Goal: Task Accomplishment & Management: Use online tool/utility

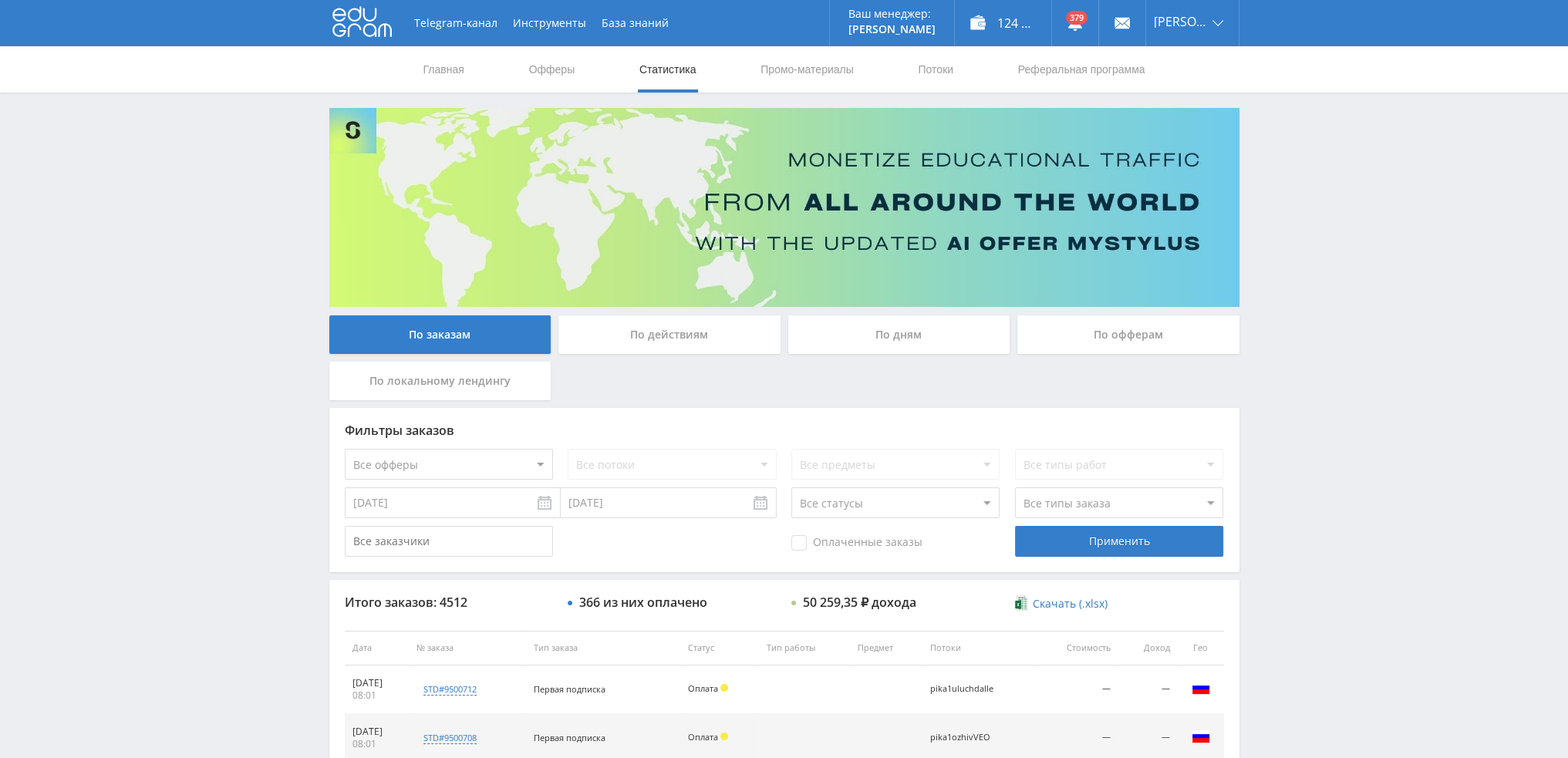
click at [907, 341] on div "По дням" at bounding box center [899, 334] width 222 height 38
click at [0, 0] on input "По дням" at bounding box center [0, 0] width 0 height 0
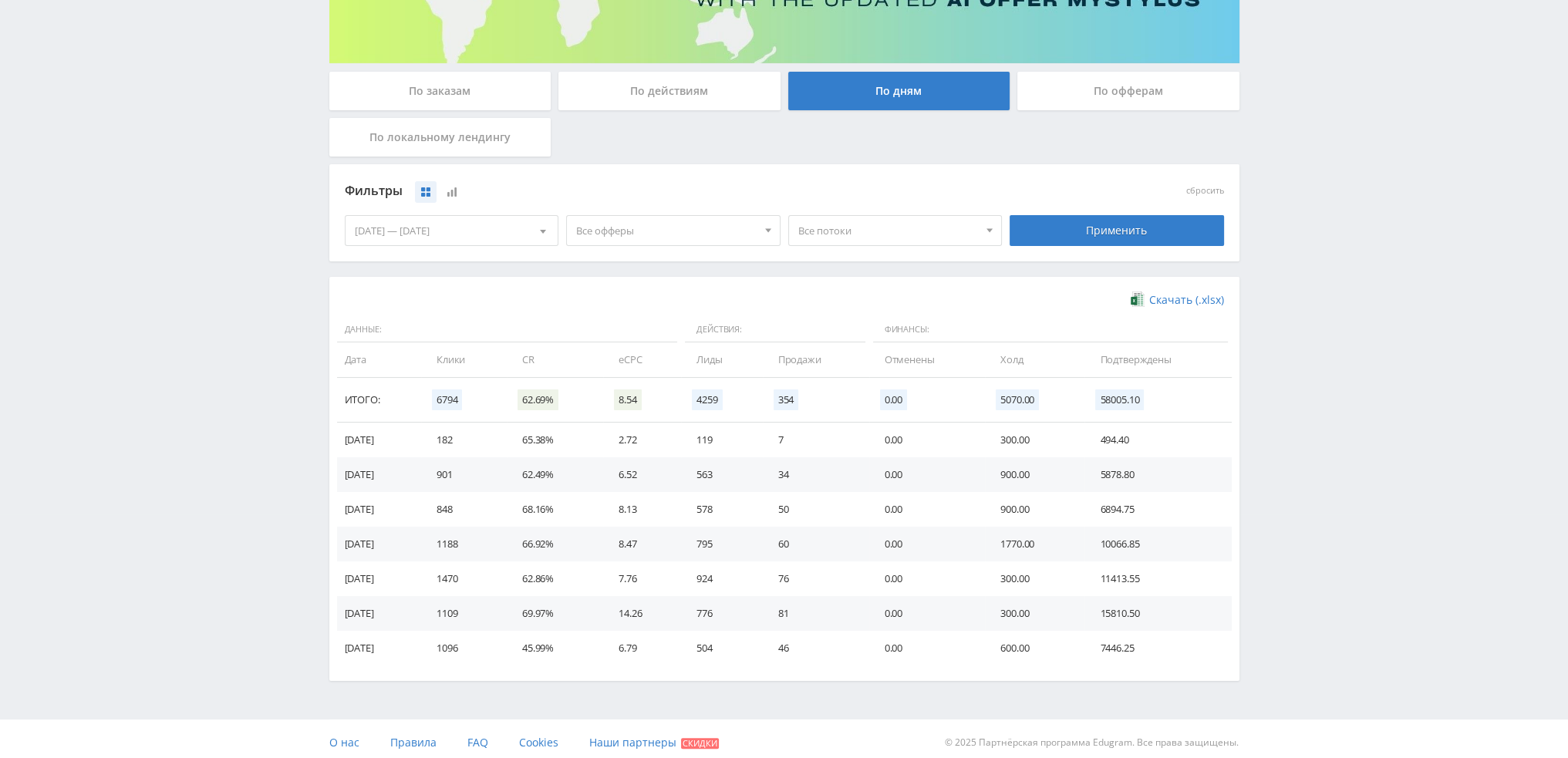
scroll to position [249, 0]
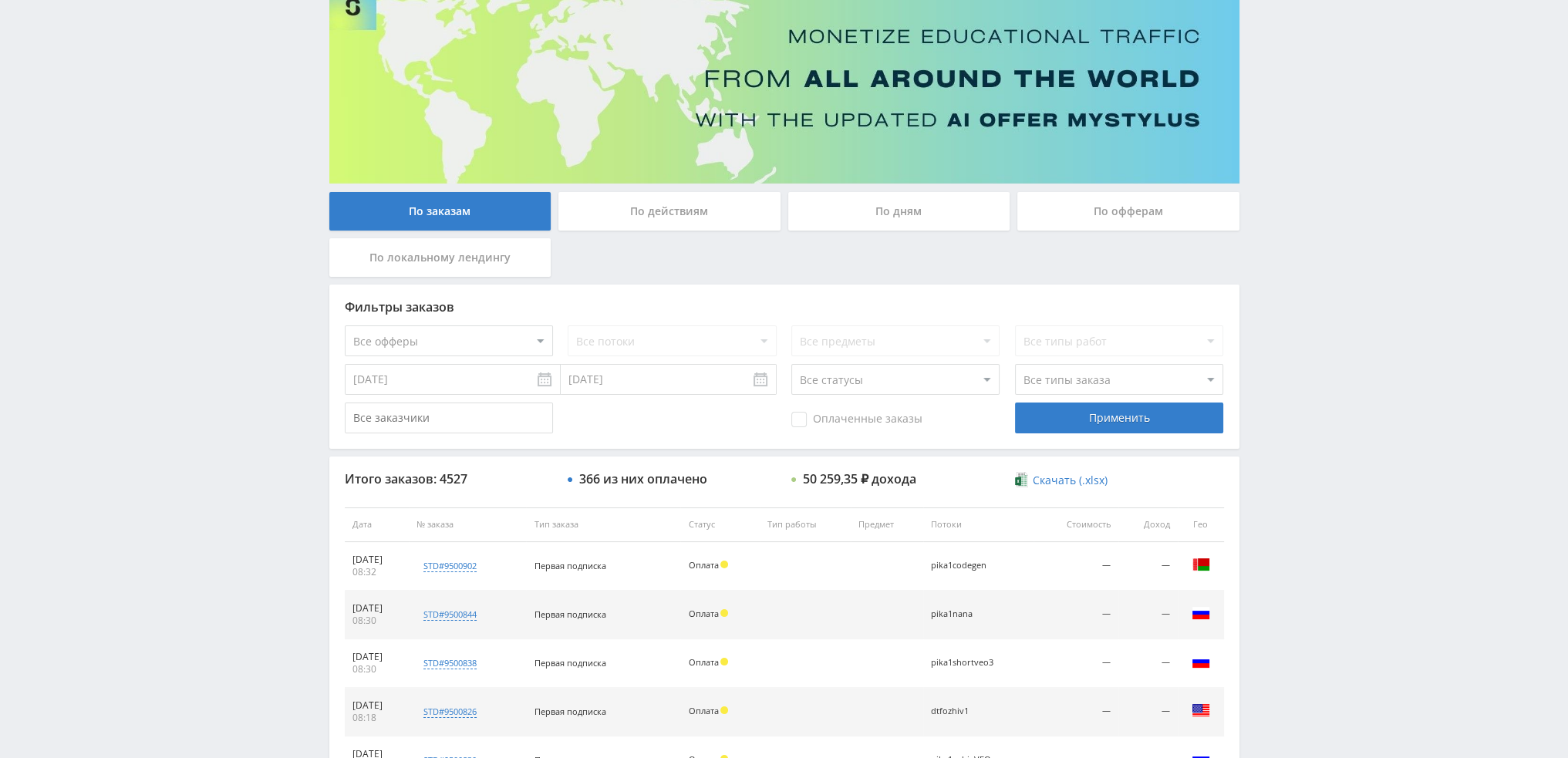
scroll to position [71, 0]
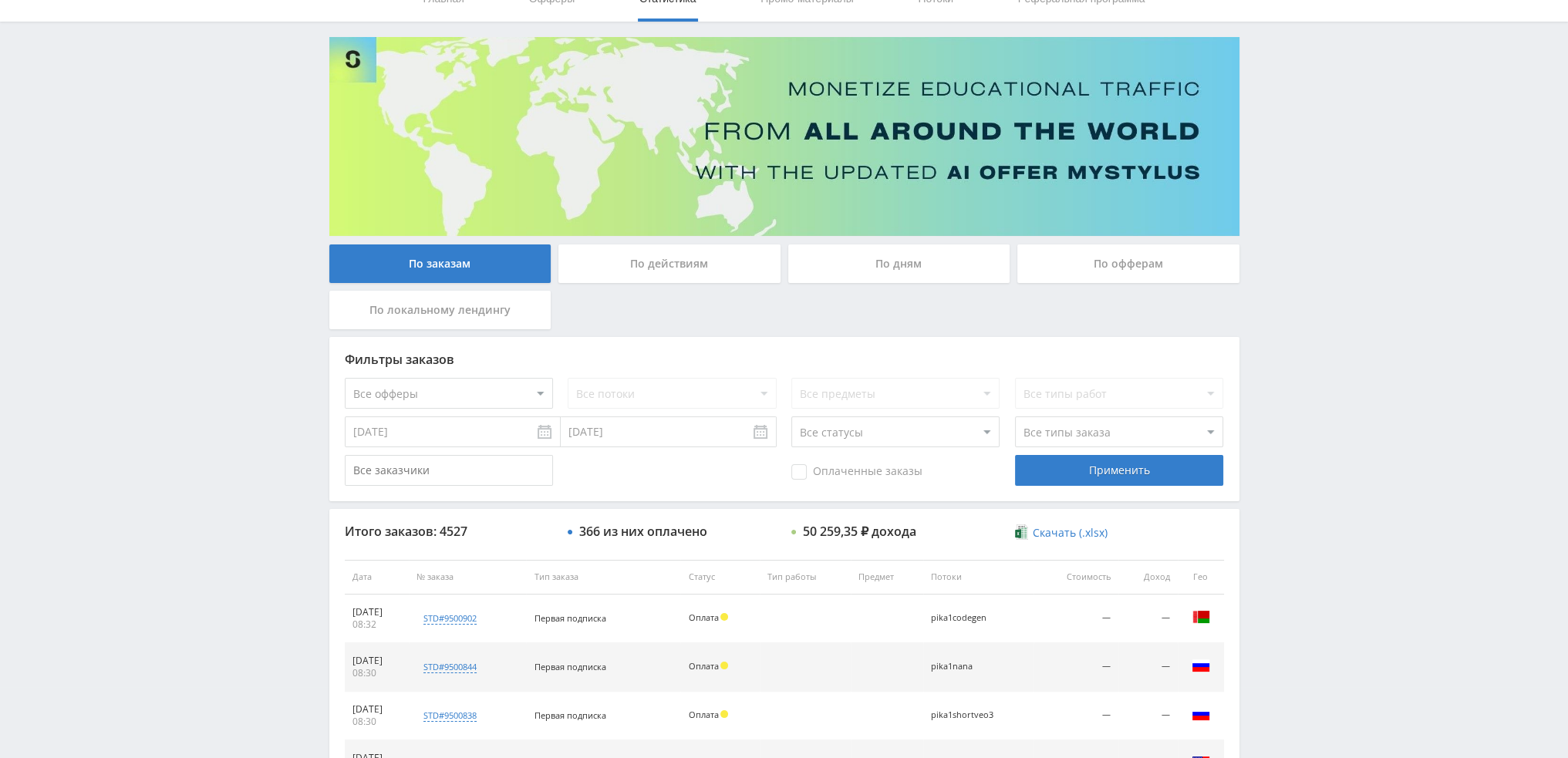
click at [930, 260] on div "По дням" at bounding box center [899, 263] width 222 height 38
click at [0, 0] on input "По дням" at bounding box center [0, 0] width 0 height 0
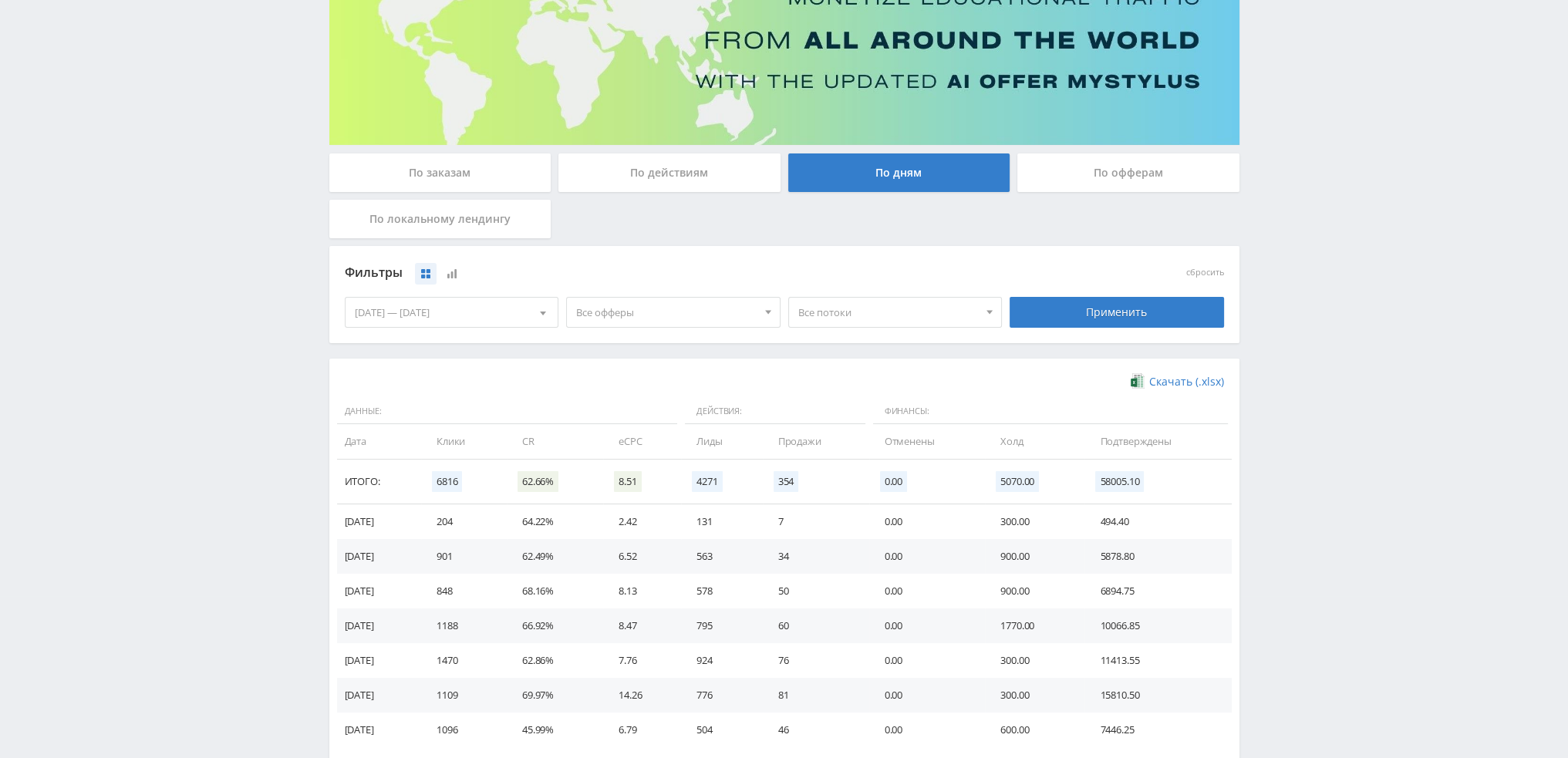
scroll to position [231, 0]
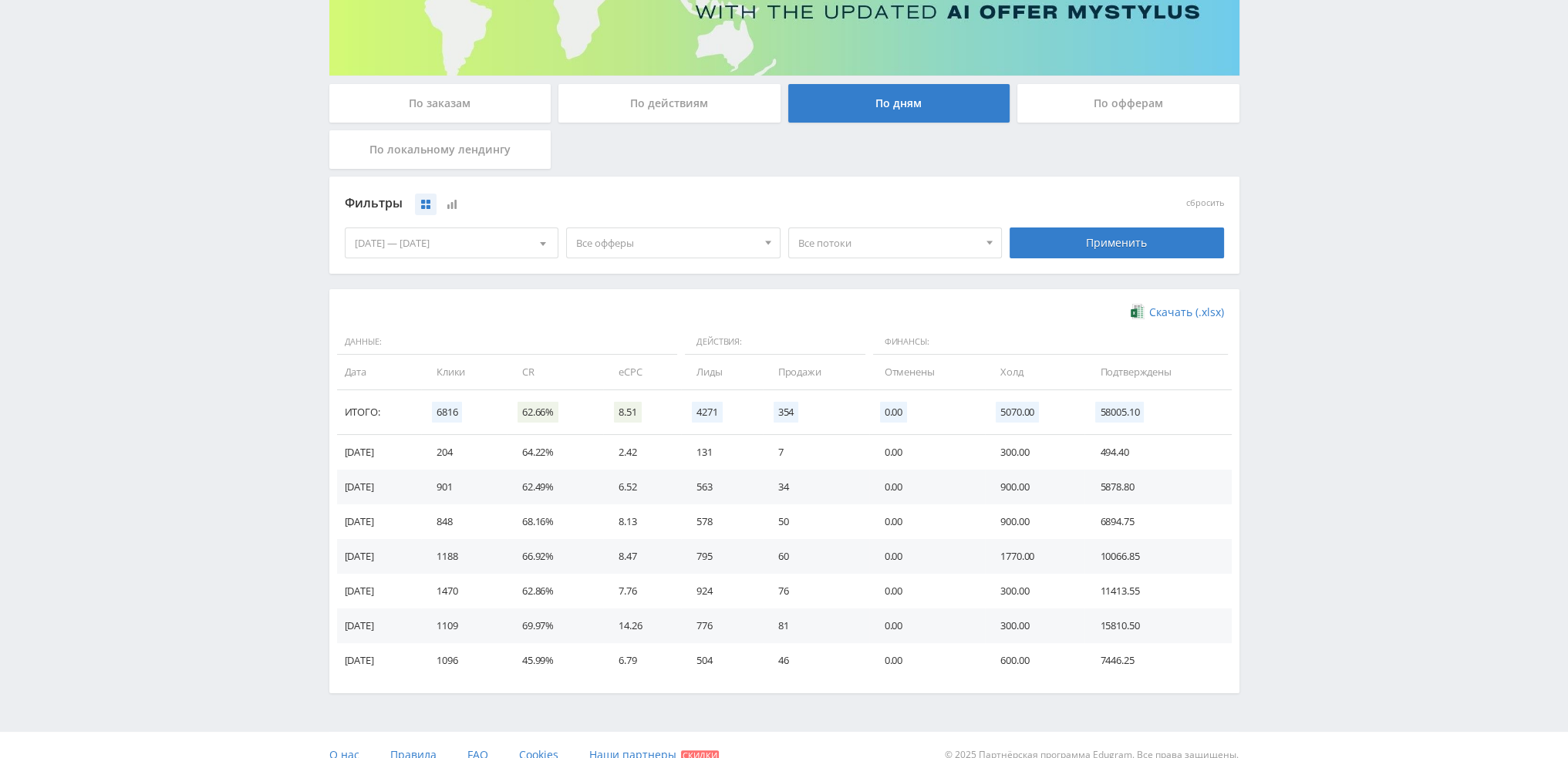
drag, startPoint x: 1159, startPoint y: 622, endPoint x: 431, endPoint y: 612, distance: 728.1
click at [431, 612] on tr "10.09.2025 1109 69.97% 14.26 776 81 0.00 300.00 15810.50" at bounding box center [784, 625] width 894 height 34
click at [463, 625] on td "1109" at bounding box center [463, 625] width 85 height 34
drag, startPoint x: 454, startPoint y: 448, endPoint x: 475, endPoint y: 453, distance: 21.6
click at [475, 453] on td "204" at bounding box center [463, 452] width 85 height 34
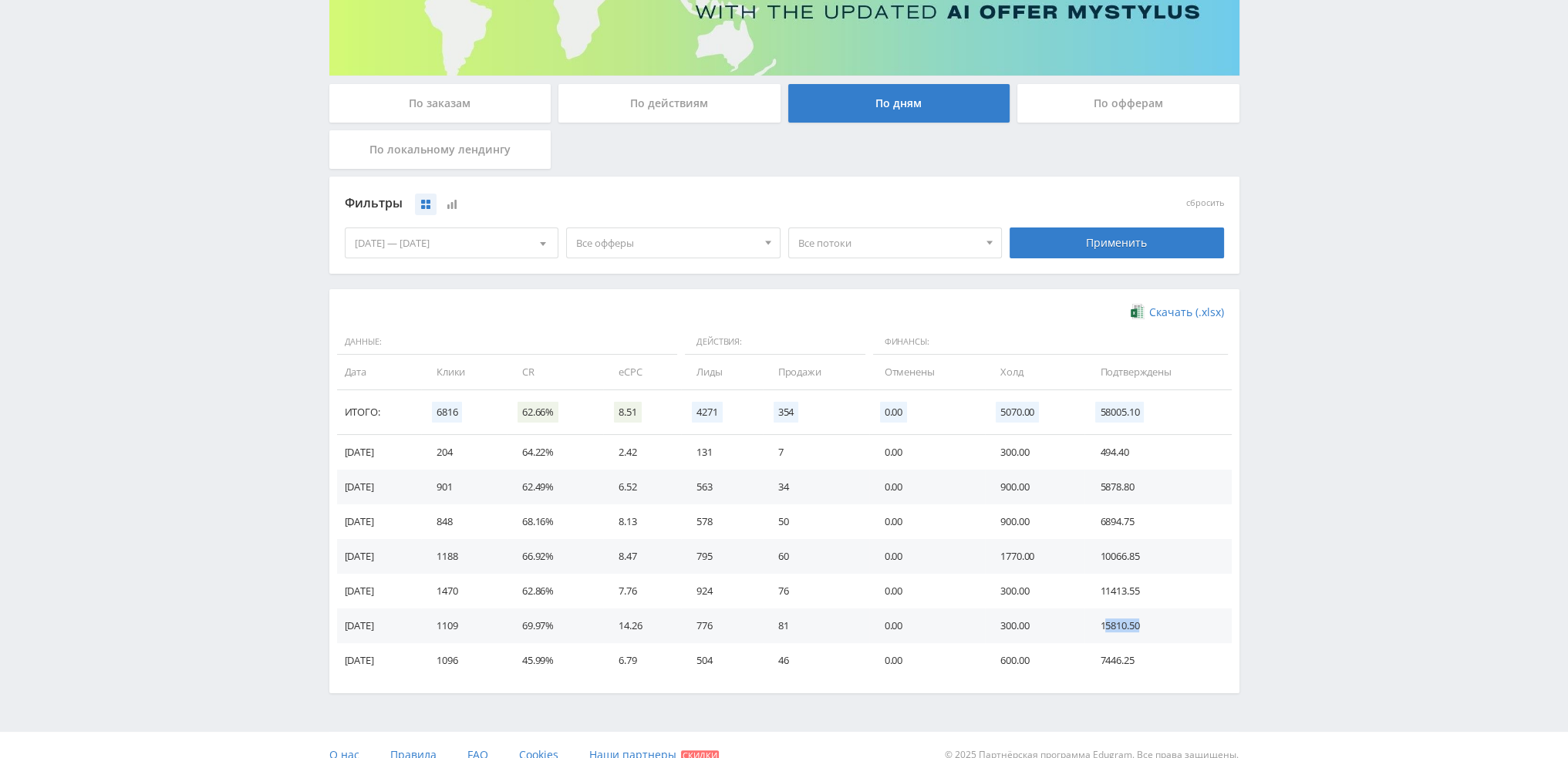
drag, startPoint x: 1105, startPoint y: 622, endPoint x: 1178, endPoint y: 635, distance: 74.1
click at [1175, 635] on td "15810.50" at bounding box center [1157, 625] width 147 height 34
click at [1135, 627] on td "15810.50" at bounding box center [1157, 625] width 147 height 34
drag, startPoint x: 796, startPoint y: 627, endPoint x: 778, endPoint y: 626, distance: 18.0
click at [779, 626] on td "81" at bounding box center [816, 625] width 107 height 34
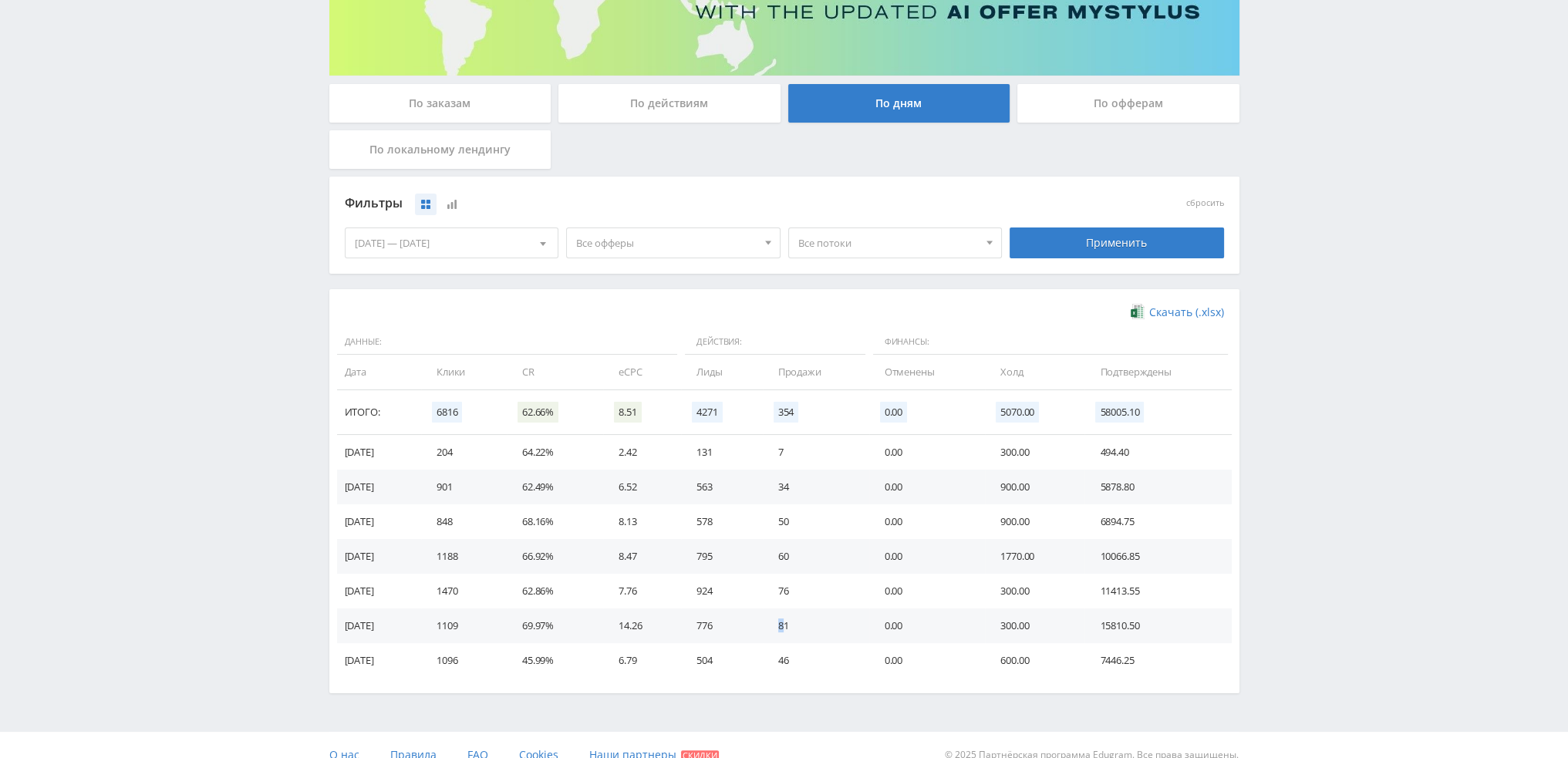
click at [796, 621] on td "81" at bounding box center [816, 625] width 107 height 34
drag, startPoint x: 814, startPoint y: 625, endPoint x: 778, endPoint y: 627, distance: 36.1
click at [778, 627] on td "81" at bounding box center [816, 625] width 107 height 34
click at [784, 630] on td "81" at bounding box center [816, 625] width 107 height 34
click at [694, 252] on span "Все офферы" at bounding box center [666, 243] width 180 height 29
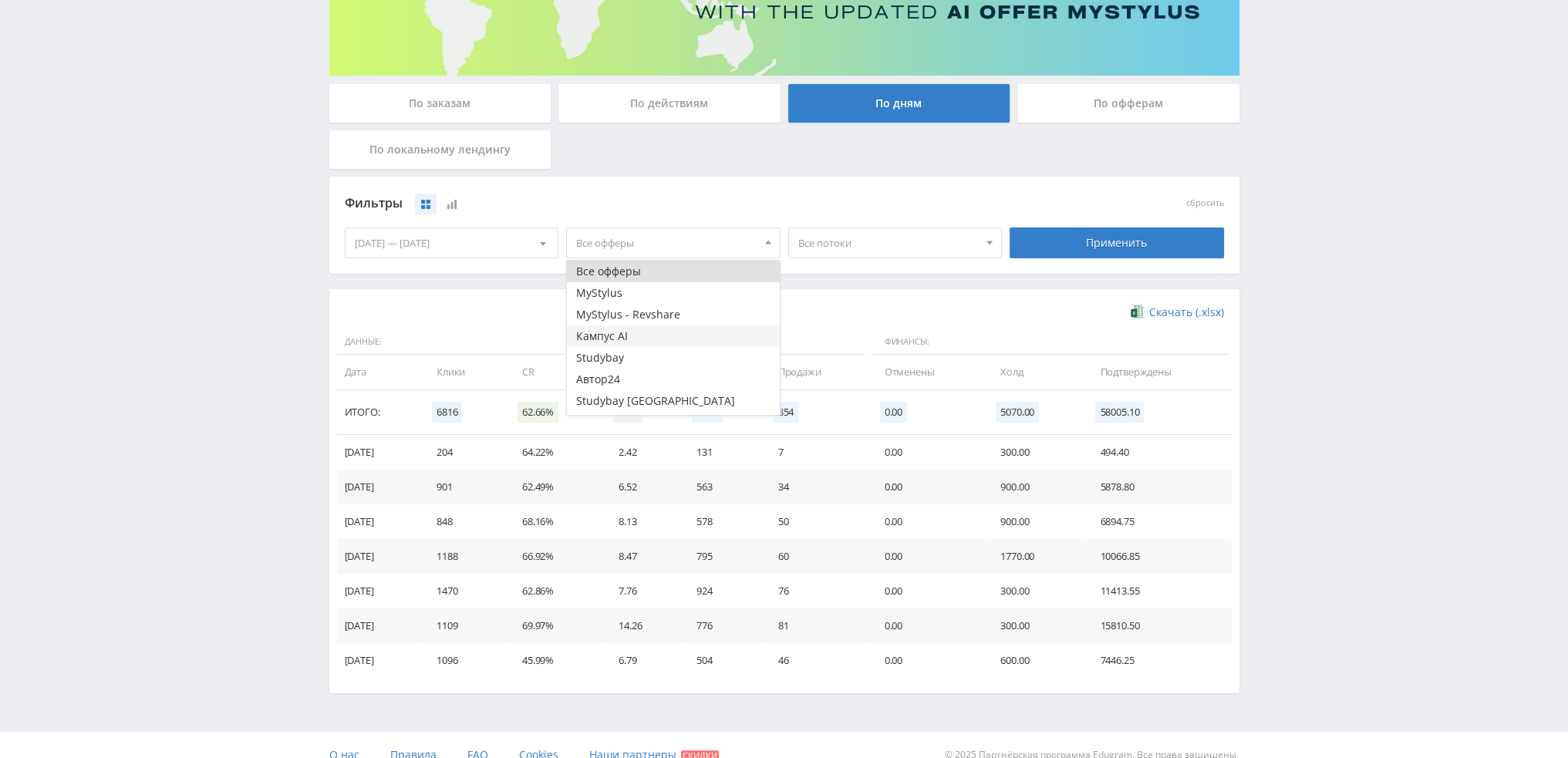
click at [632, 333] on button "Кампус AI" at bounding box center [673, 336] width 213 height 22
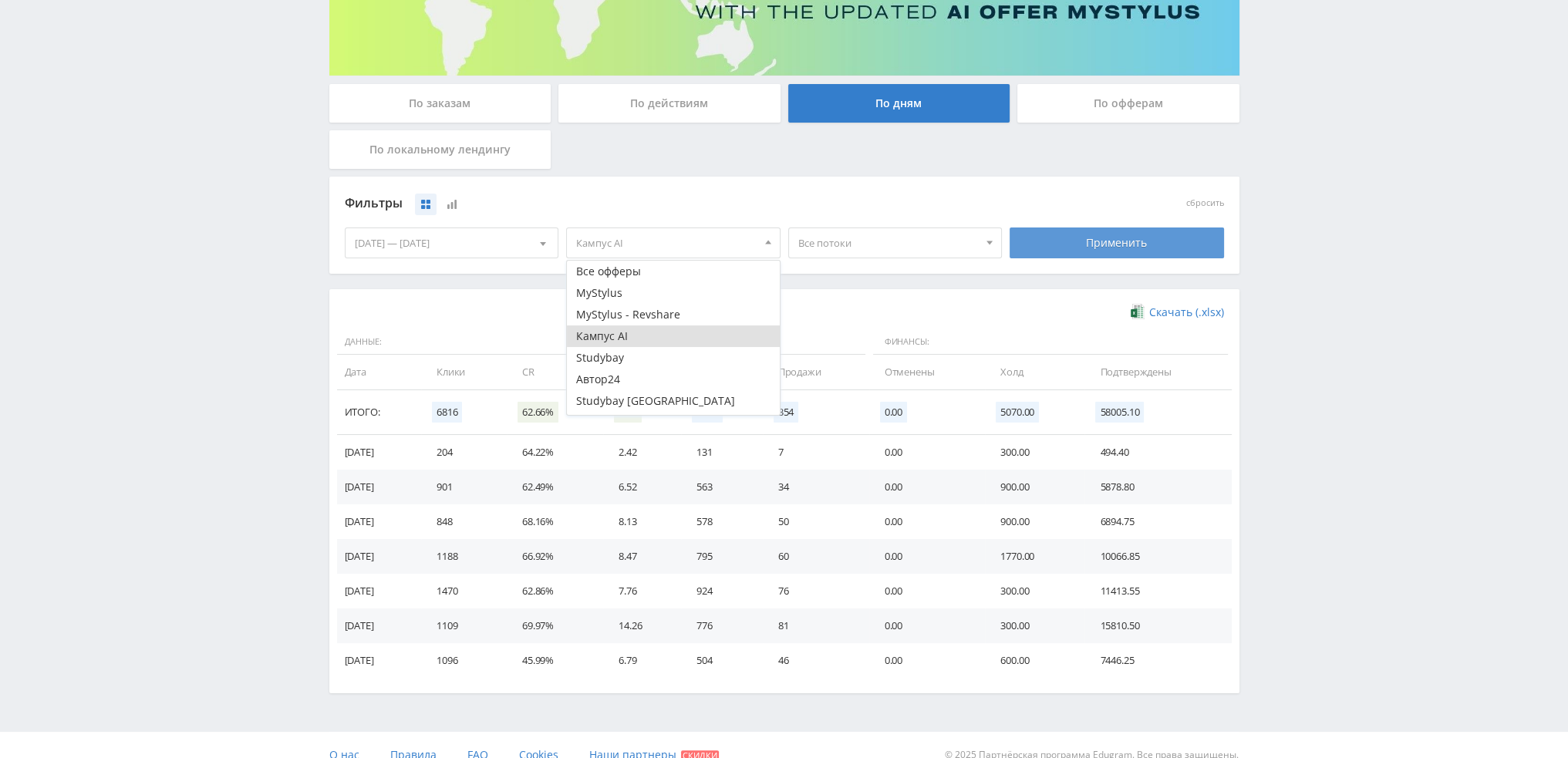
click at [1139, 238] on div "Применить" at bounding box center [1116, 244] width 214 height 31
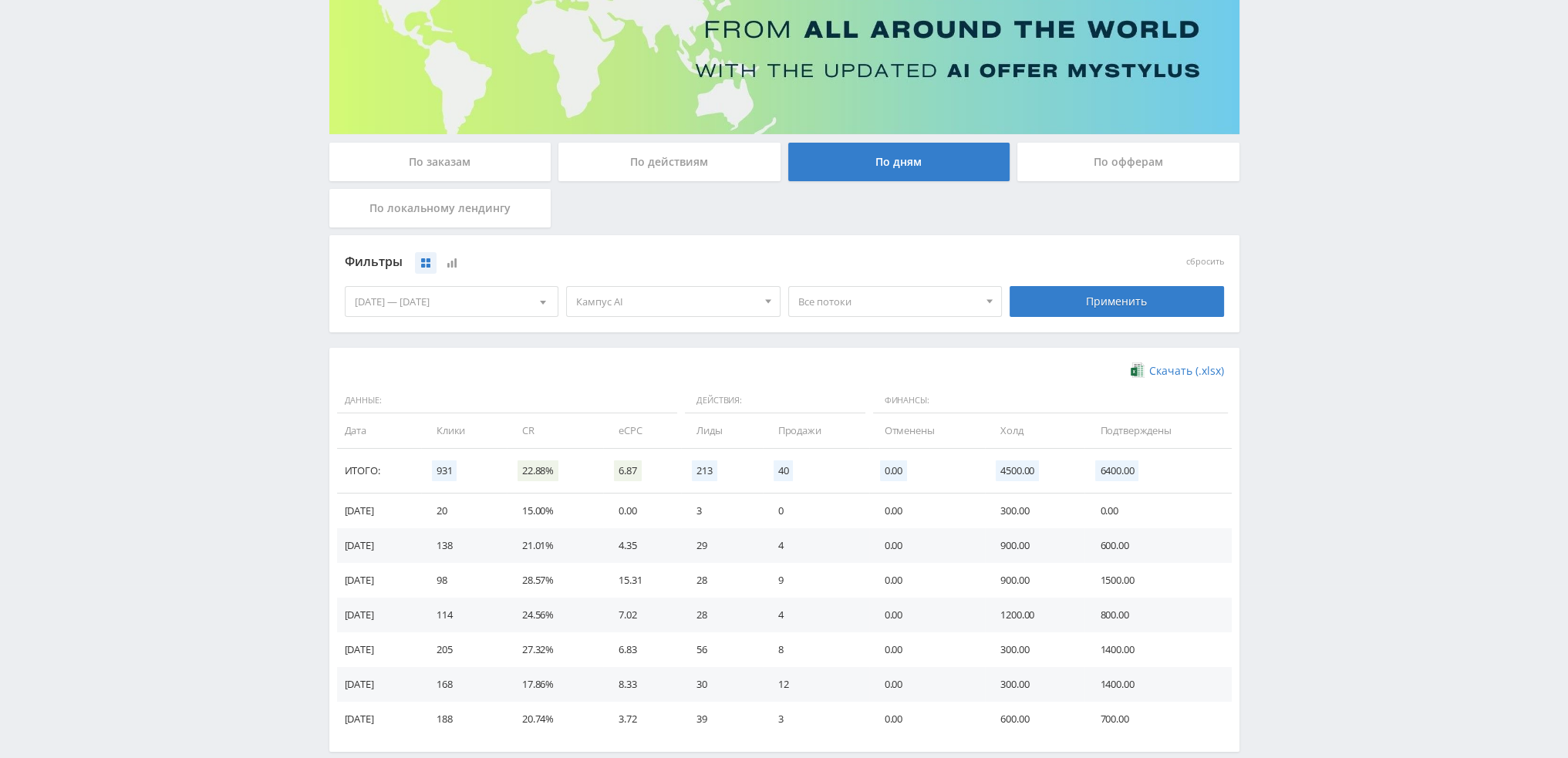
scroll to position [0, 0]
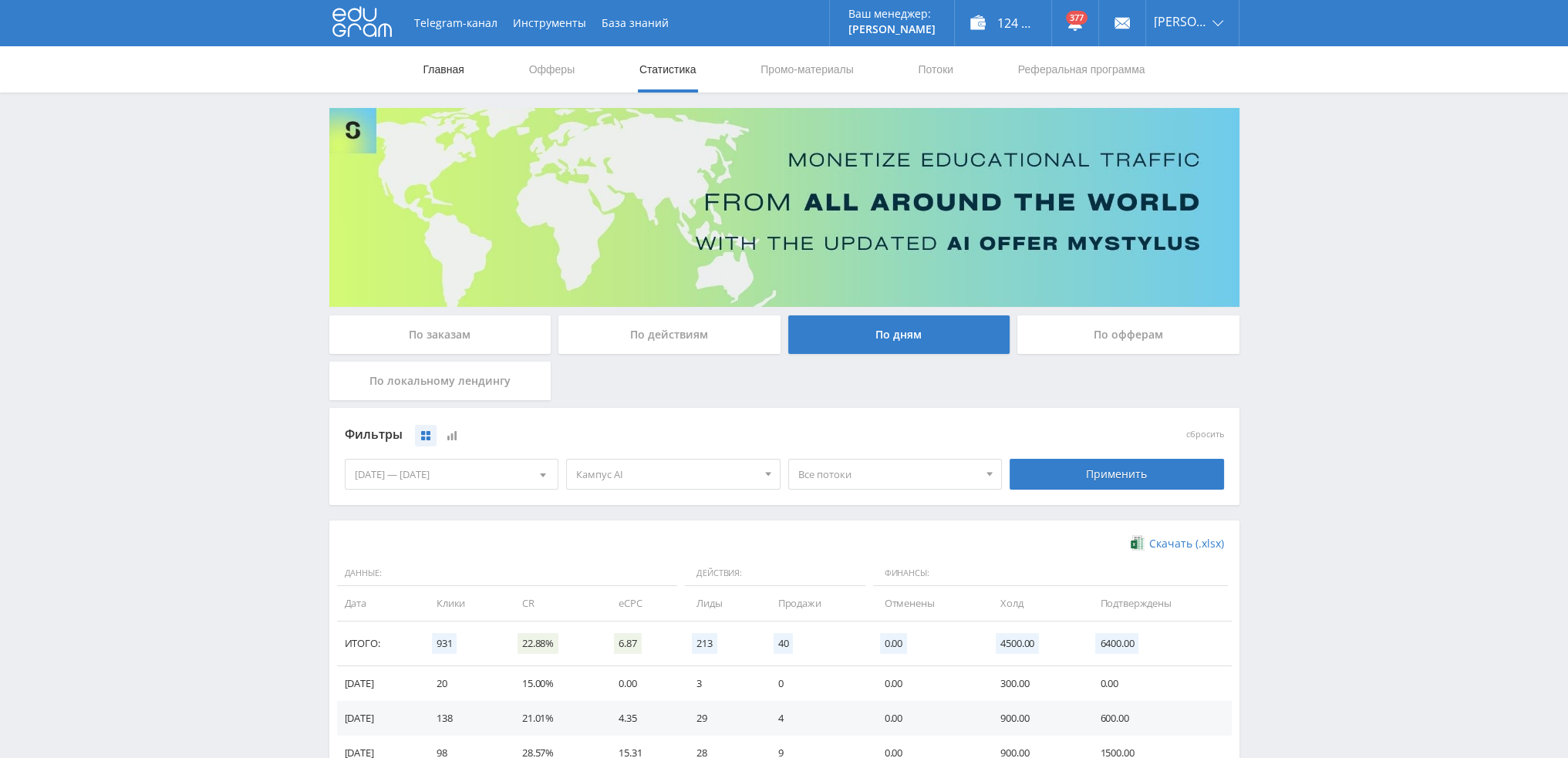
click at [426, 67] on link "Главная" at bounding box center [443, 68] width 44 height 46
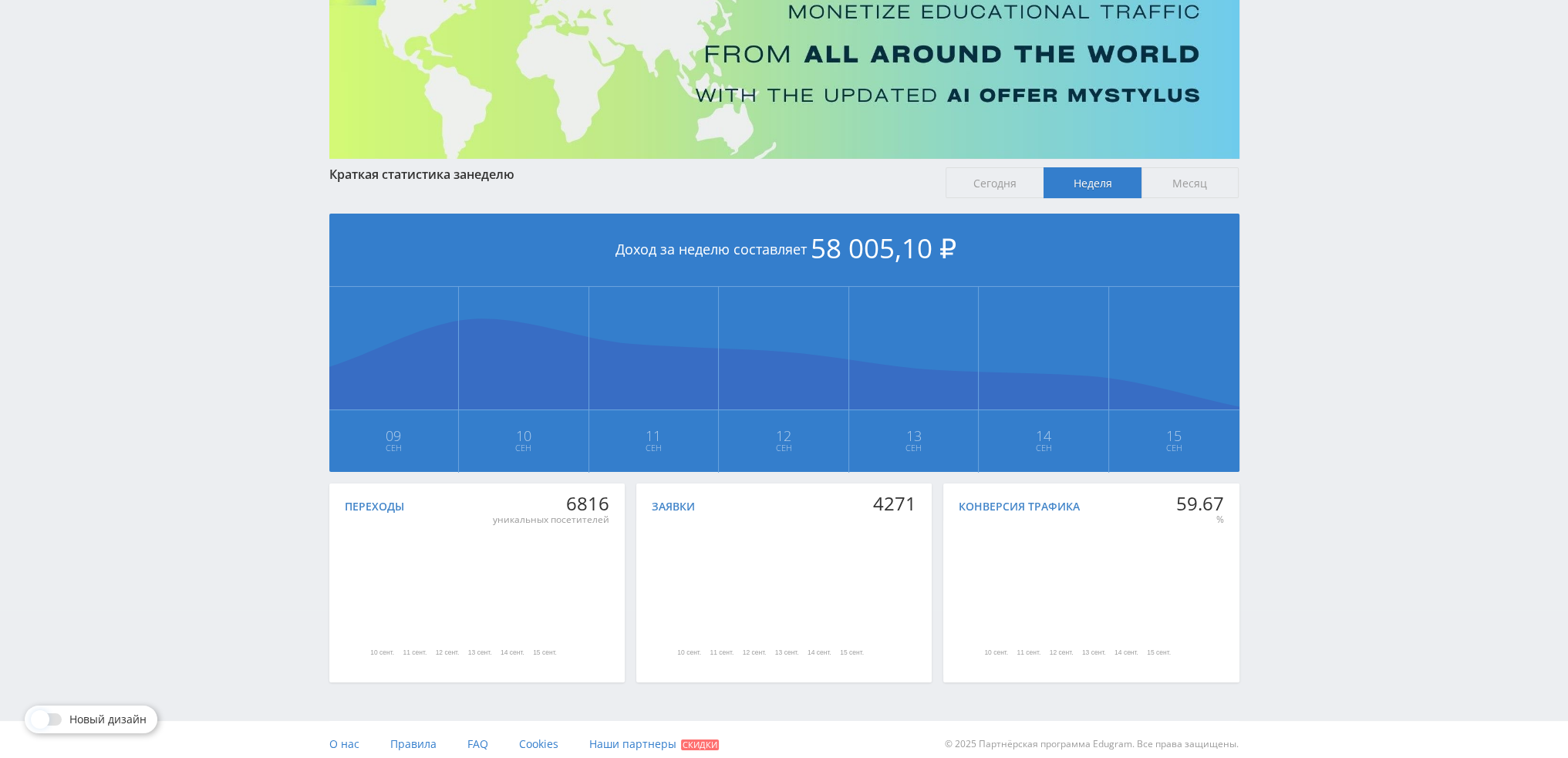
scroll to position [157, 0]
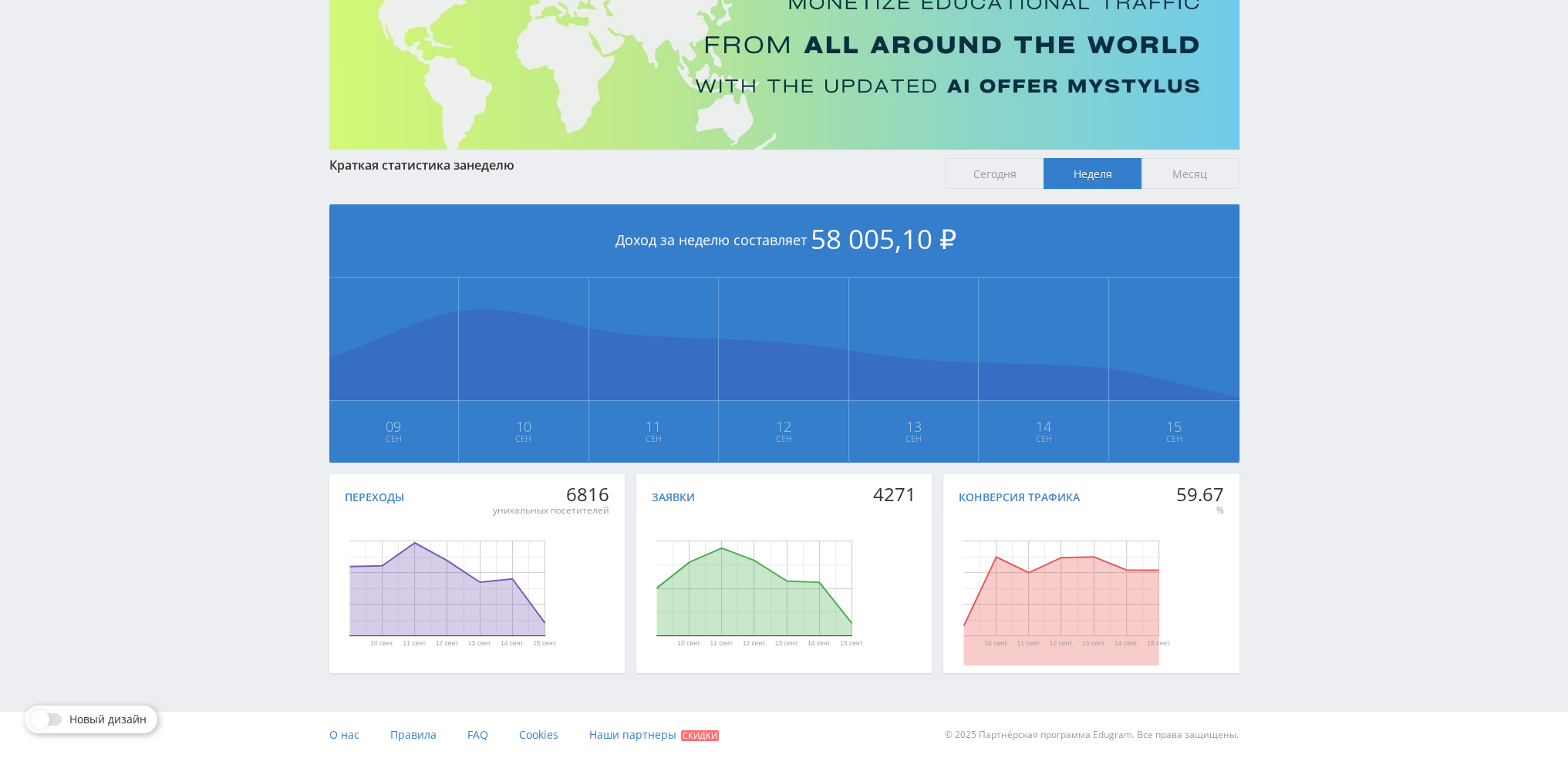
click at [1196, 169] on span "Месяц" at bounding box center [1190, 174] width 98 height 31
click at [0, 0] on input "Месяц" at bounding box center [0, 0] width 0 height 0
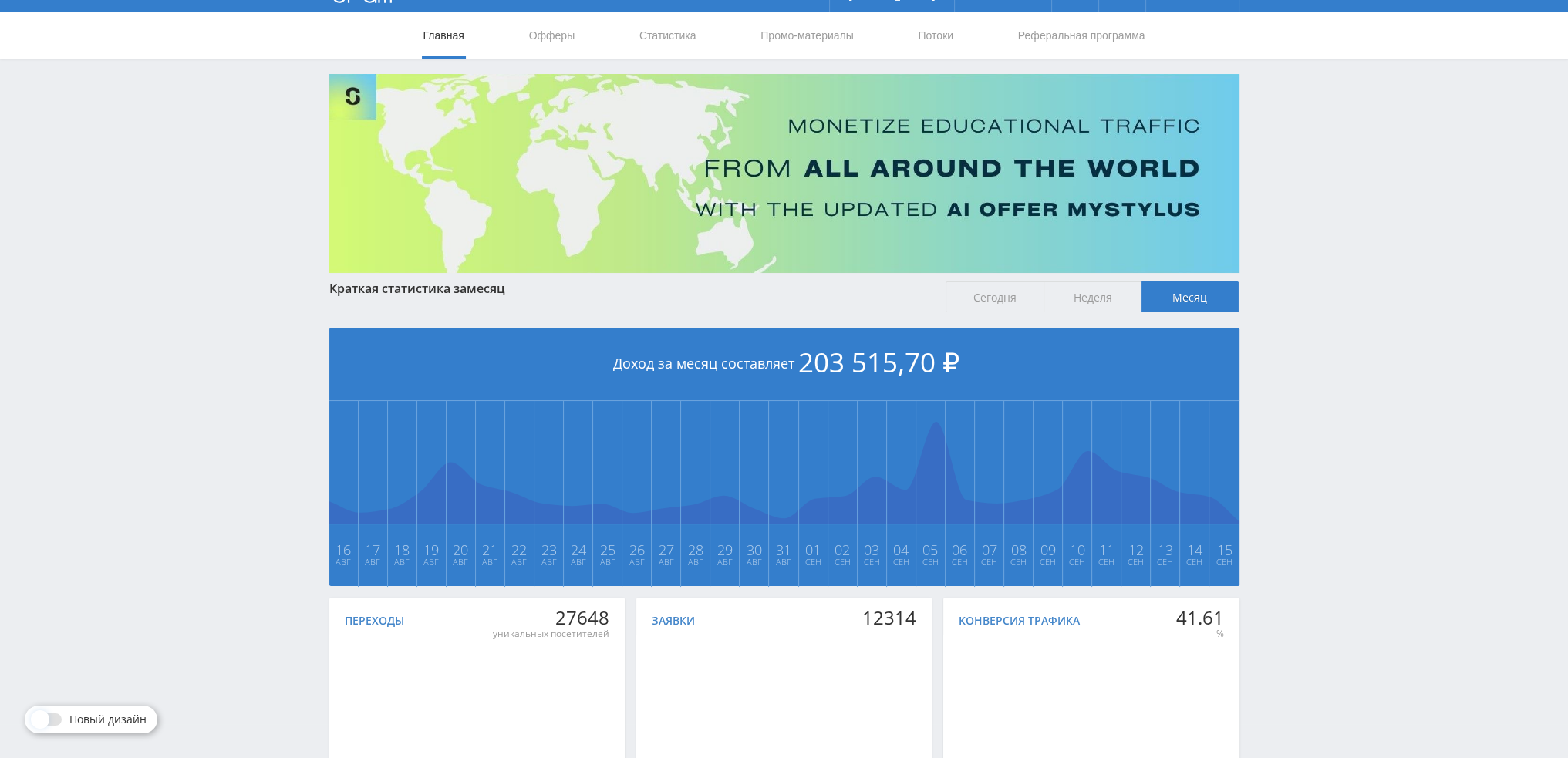
scroll to position [0, 0]
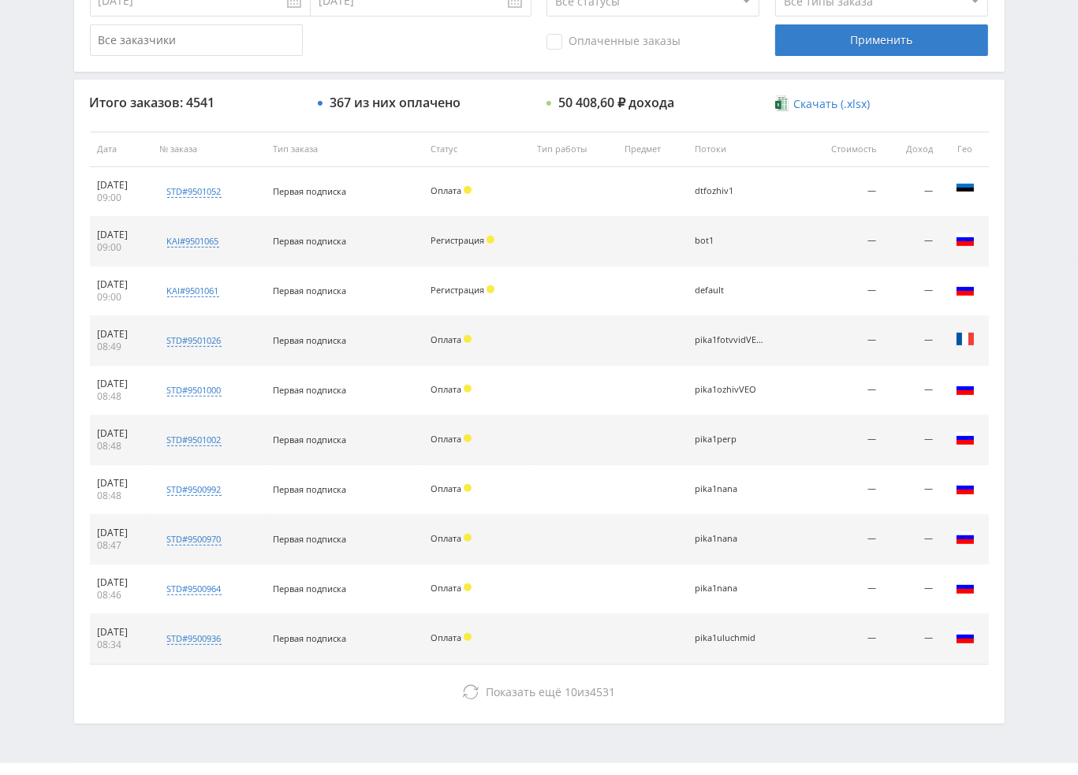
scroll to position [545, 0]
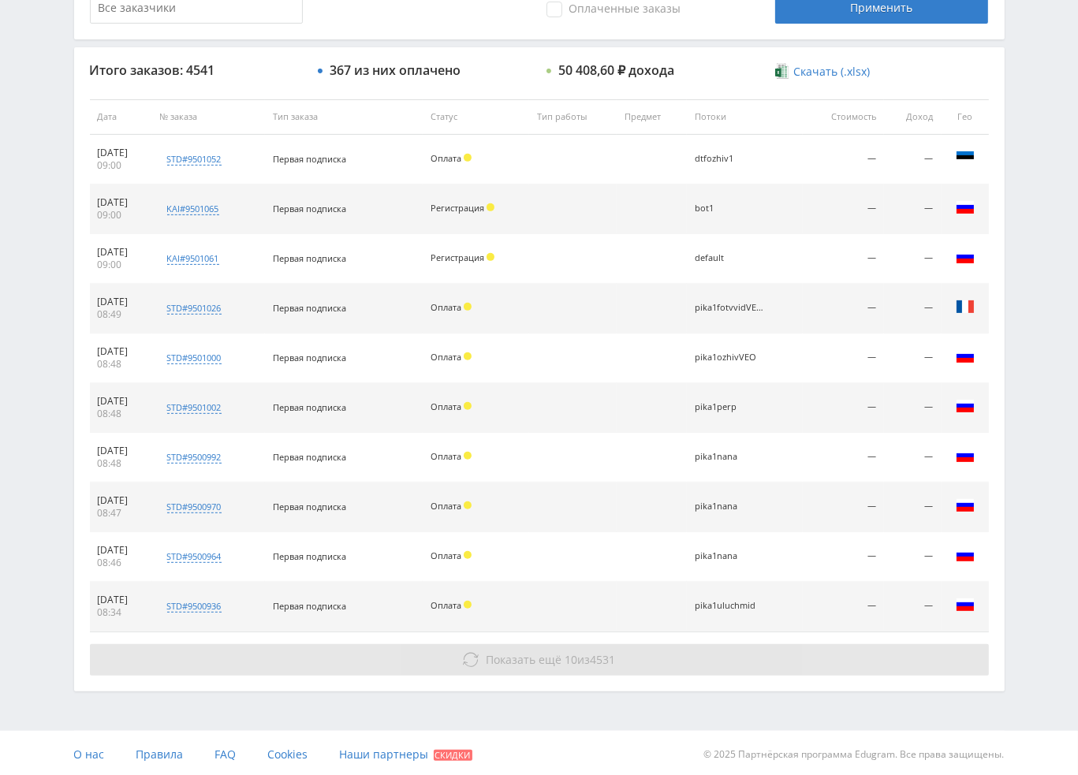
click at [455, 663] on button "Показать ещё 10 из 4531" at bounding box center [539, 660] width 899 height 32
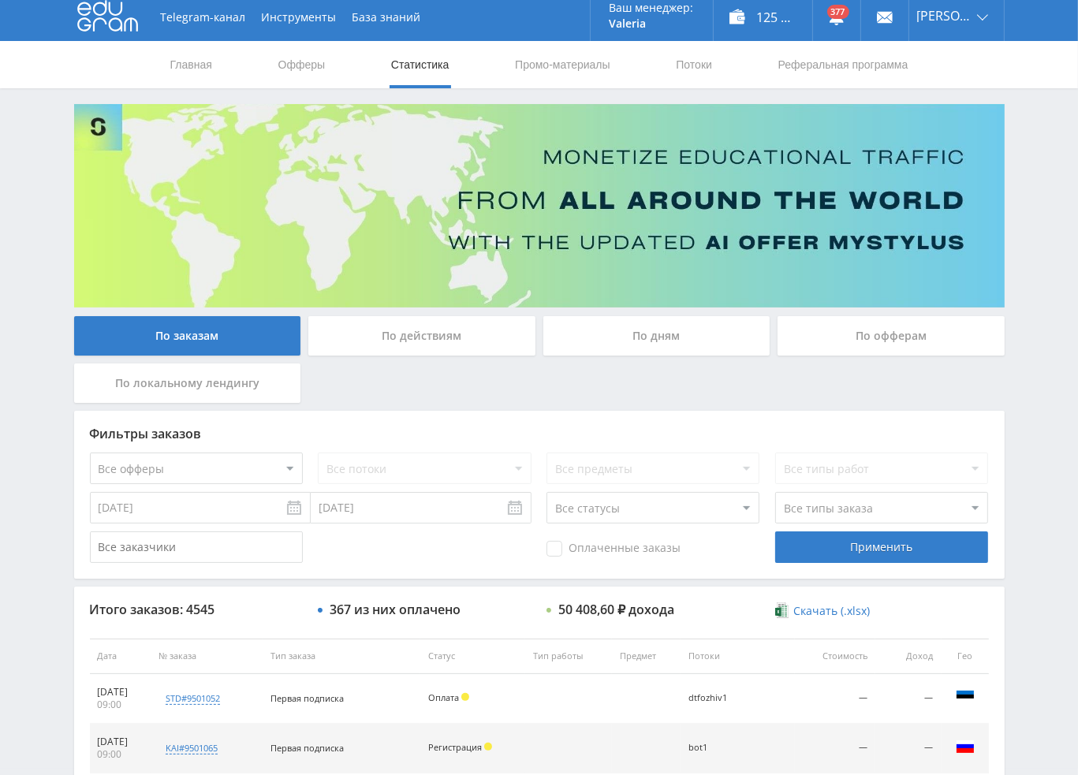
scroll to position [0, 0]
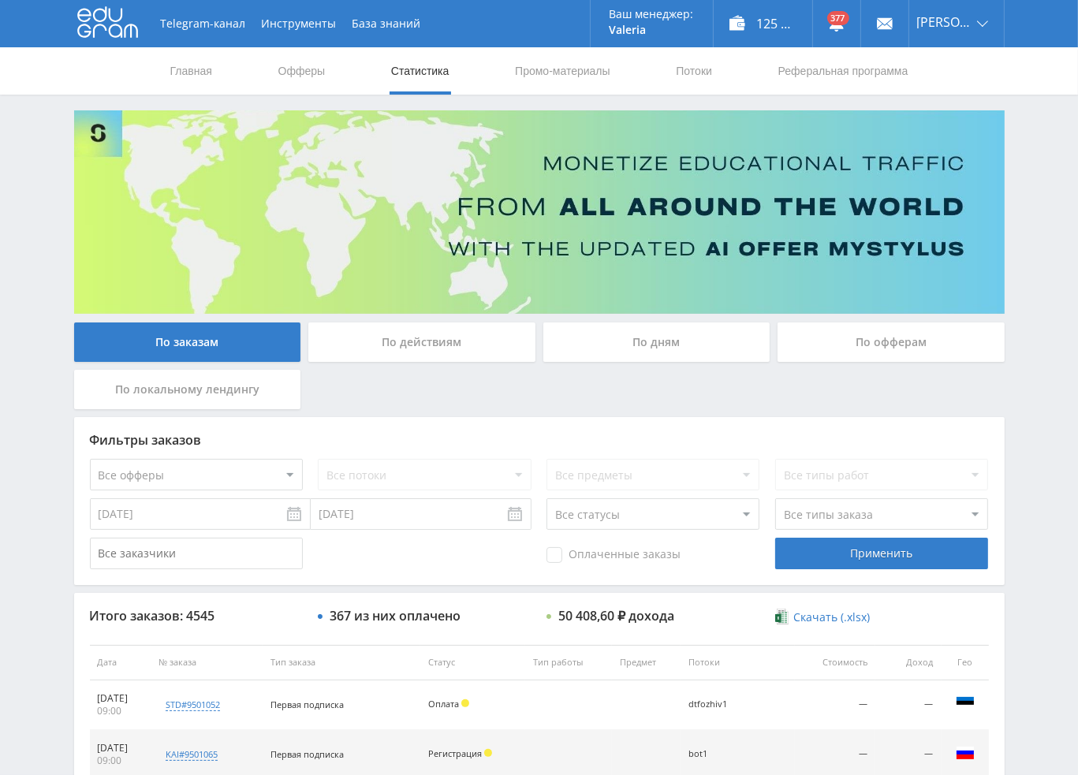
click at [722, 71] on nav "Главная Офферы Статистика Промо-материалы Потоки Реферальная программа" at bounding box center [539, 70] width 741 height 47
click at [706, 72] on link "Потоки" at bounding box center [693, 70] width 39 height 47
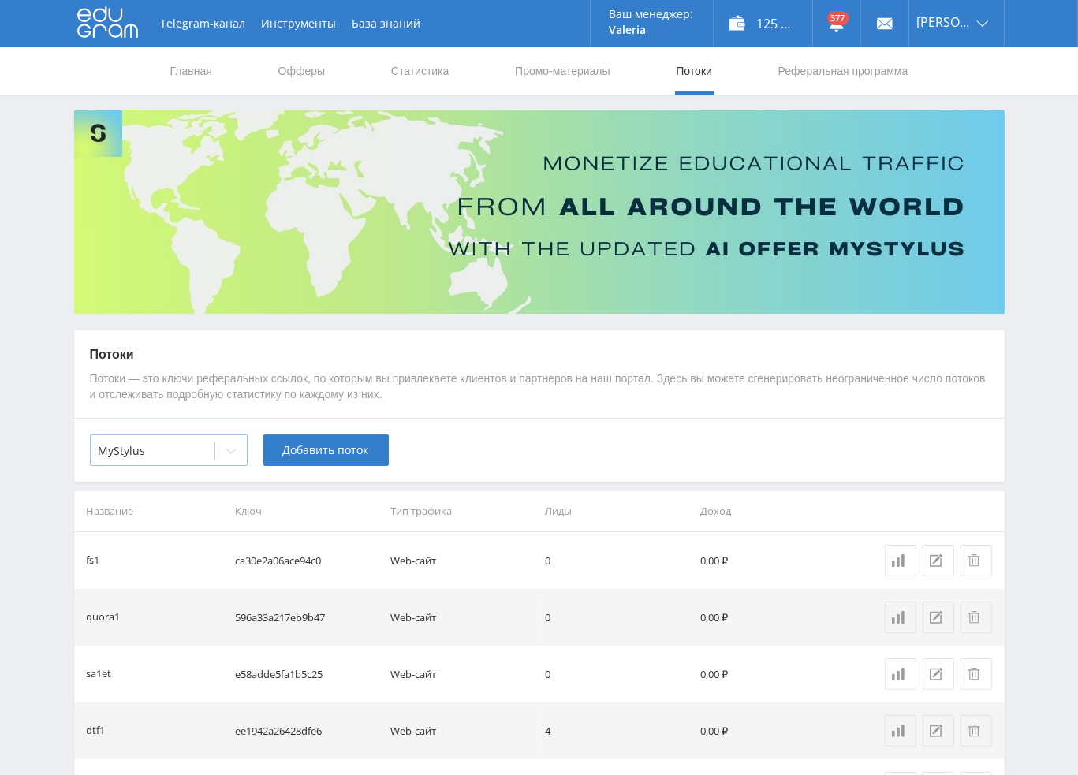
click at [233, 454] on icon at bounding box center [231, 451] width 13 height 13
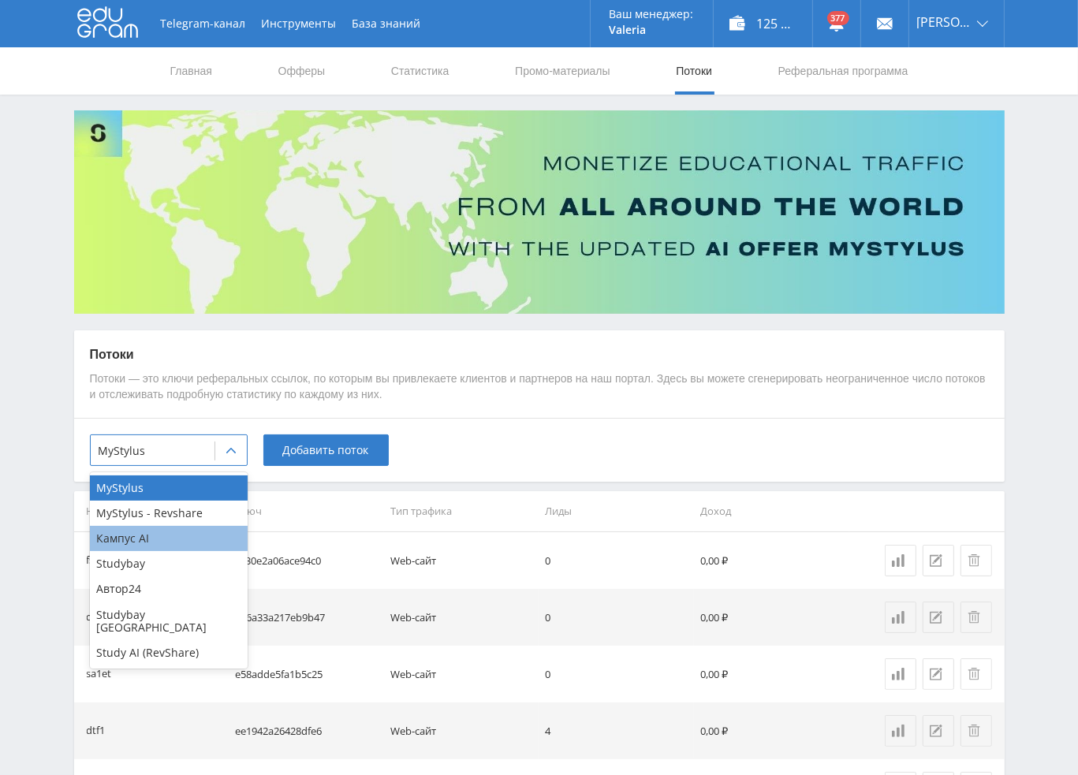
click at [147, 538] on div "Кампус AI" at bounding box center [169, 538] width 158 height 25
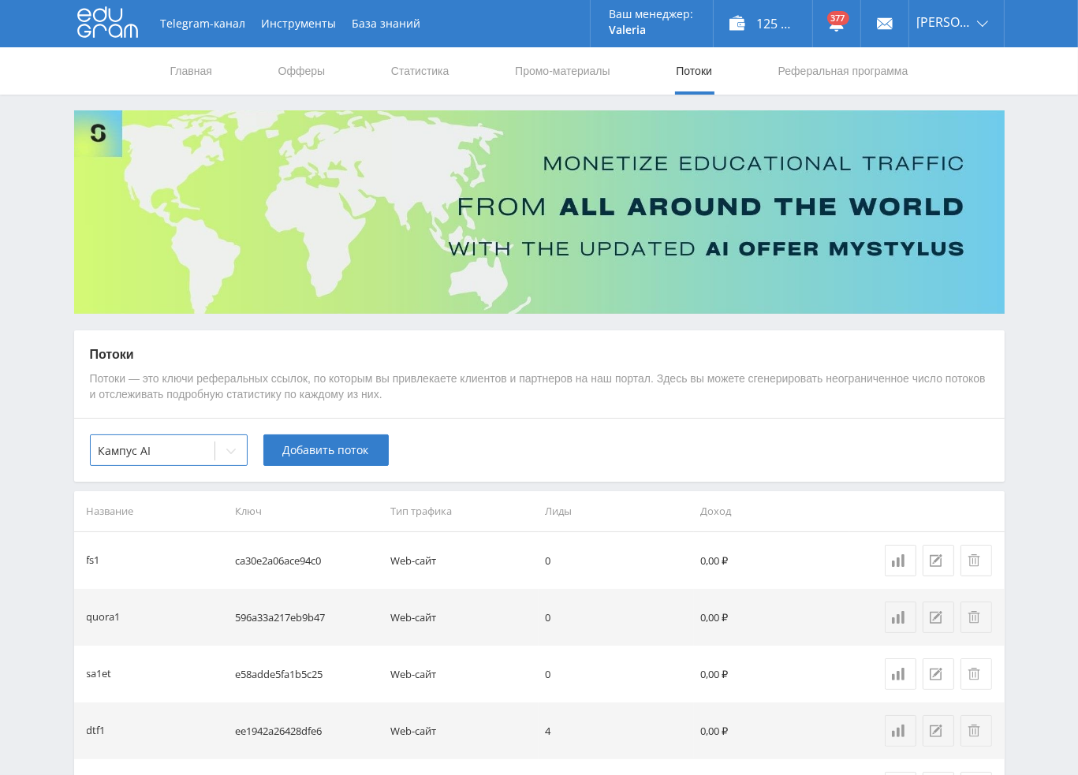
click at [310, 466] on div "option Кампус AI, selected. Кампус AI Добавить поток" at bounding box center [539, 450] width 930 height 64
click at [334, 456] on span "Добавить поток" at bounding box center [326, 450] width 86 height 13
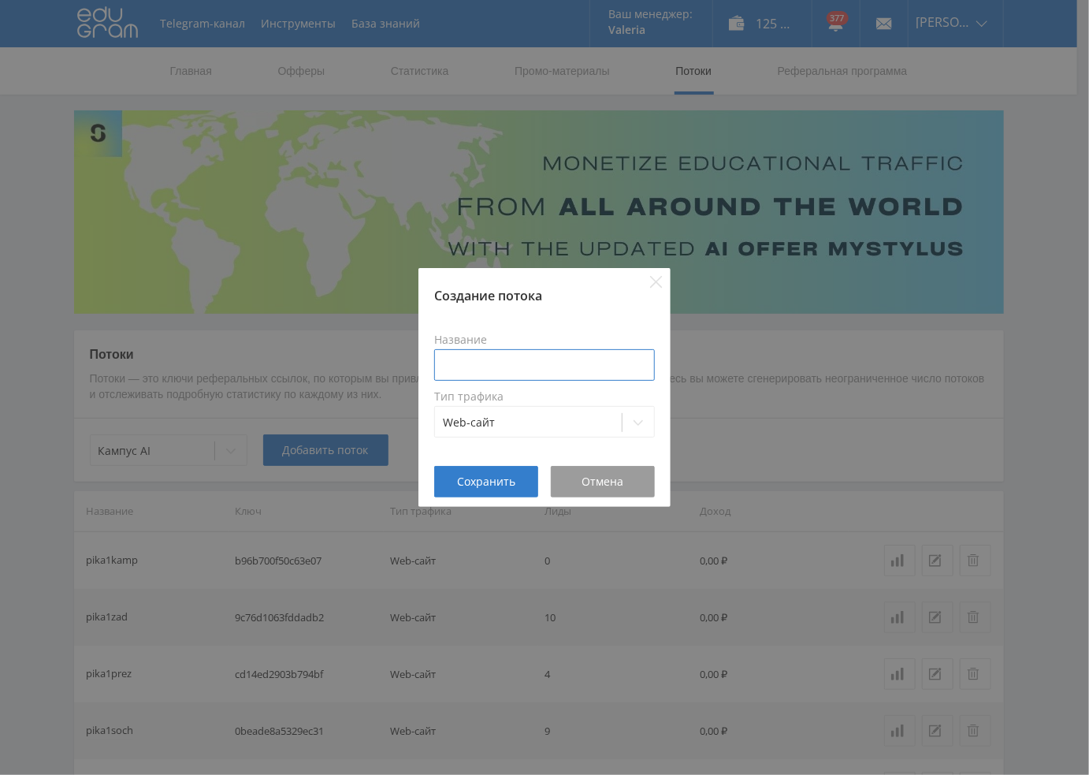
click at [542, 352] on input at bounding box center [544, 365] width 221 height 32
type input "в"
type input "pika3vidgen"
click at [511, 486] on span "Сохранить" at bounding box center [486, 481] width 58 height 13
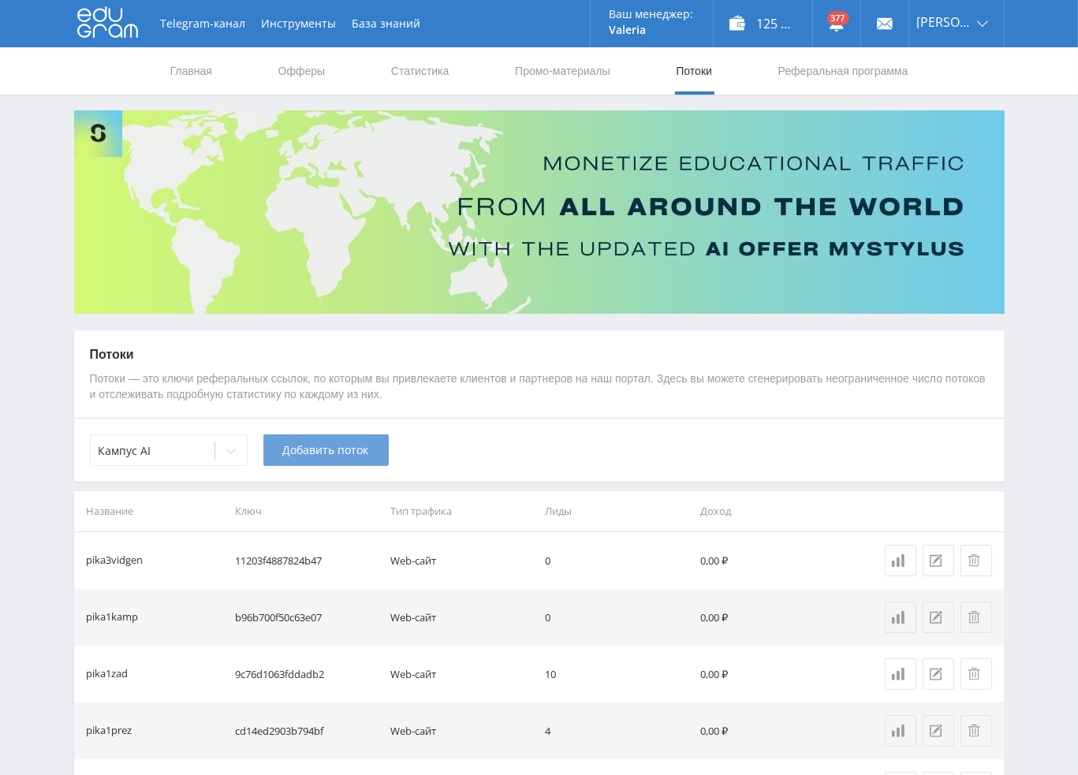
click at [318, 453] on span "Добавить поток" at bounding box center [326, 450] width 86 height 13
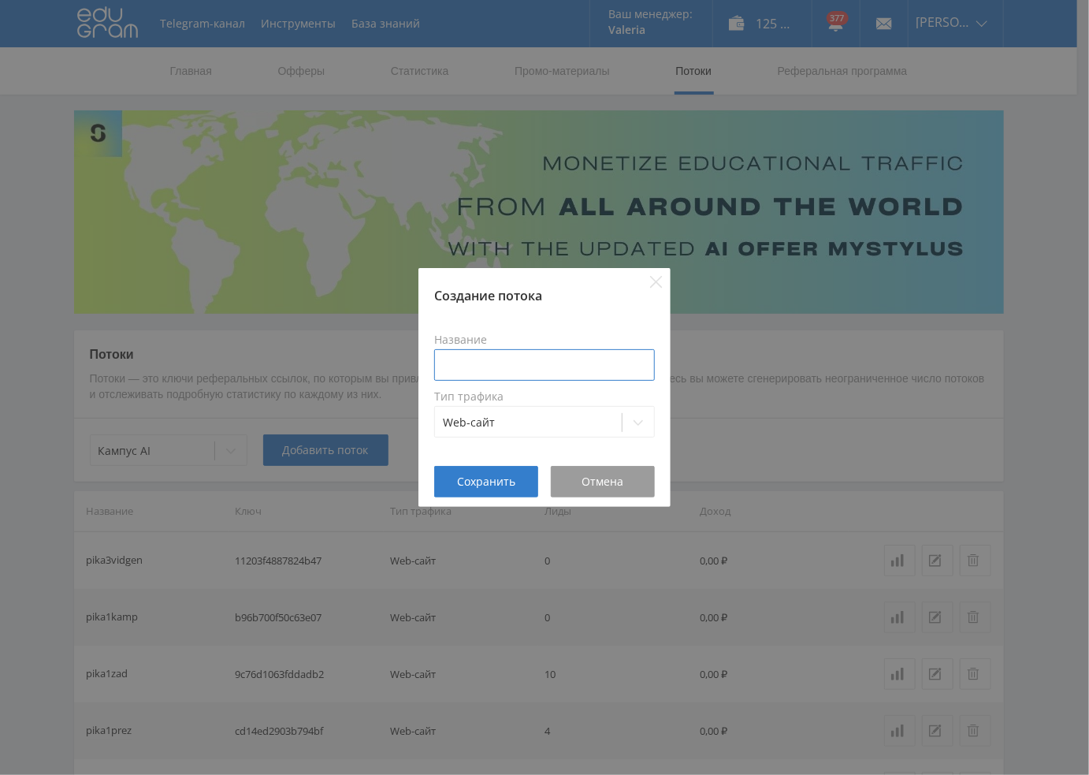
click at [515, 359] on input at bounding box center [544, 365] width 221 height 32
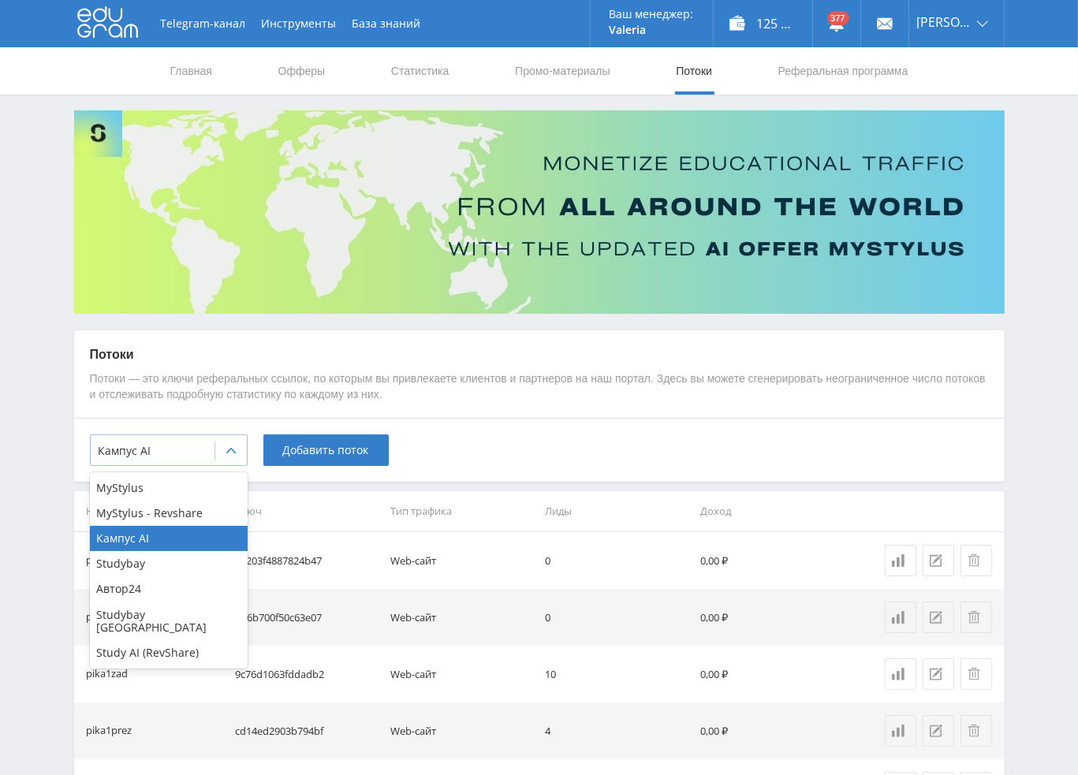
click at [232, 446] on icon at bounding box center [231, 451] width 13 height 13
click at [158, 640] on div "Study AI (RevShare)" at bounding box center [169, 652] width 158 height 25
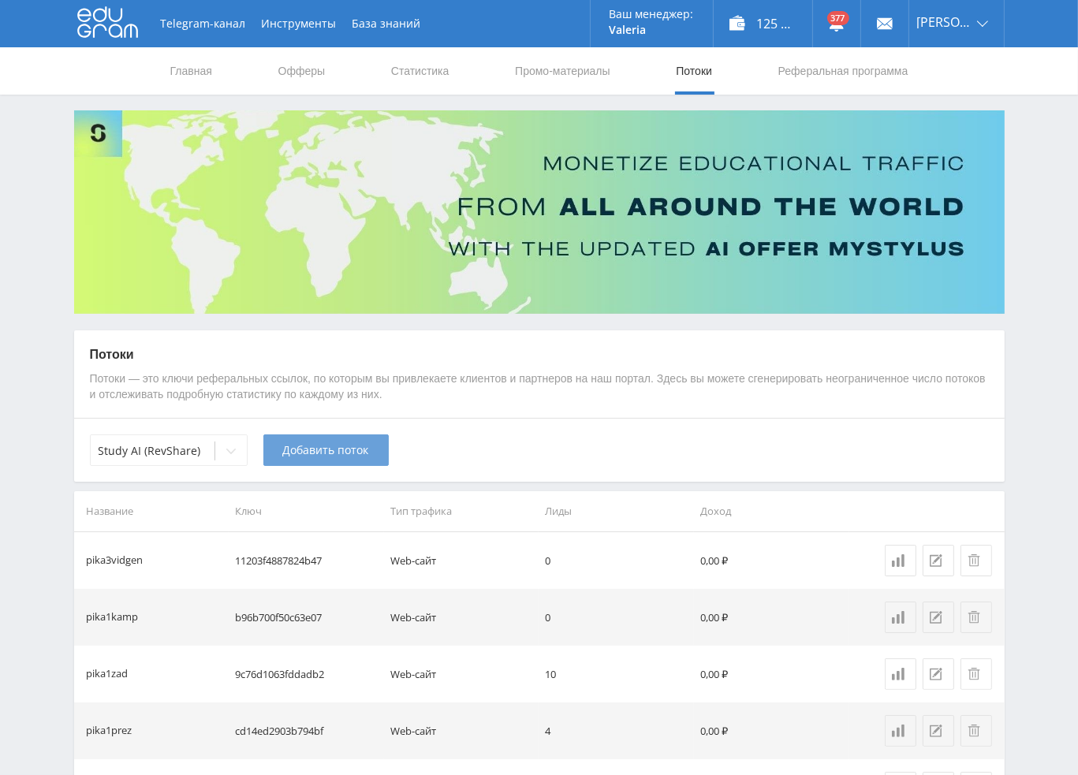
click at [326, 449] on span "Добавить поток" at bounding box center [326, 450] width 86 height 13
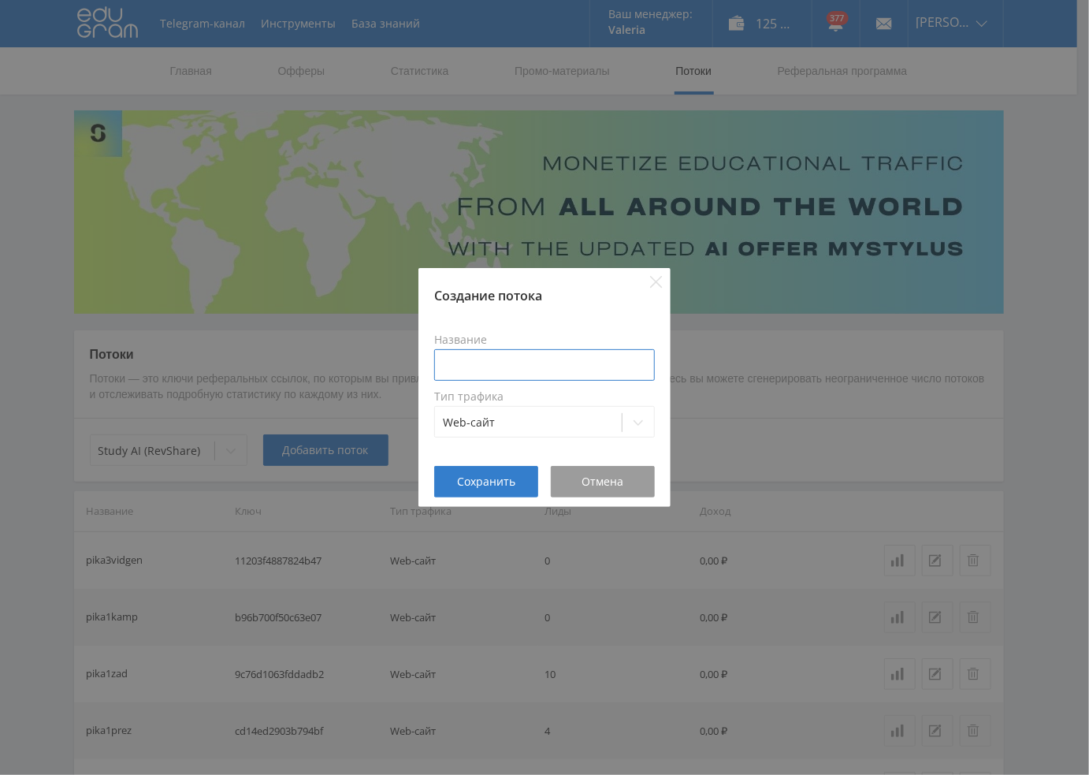
click at [505, 365] on input at bounding box center [544, 365] width 221 height 32
type input "pika3vidgen"
click at [492, 480] on span "Сохранить" at bounding box center [486, 481] width 58 height 13
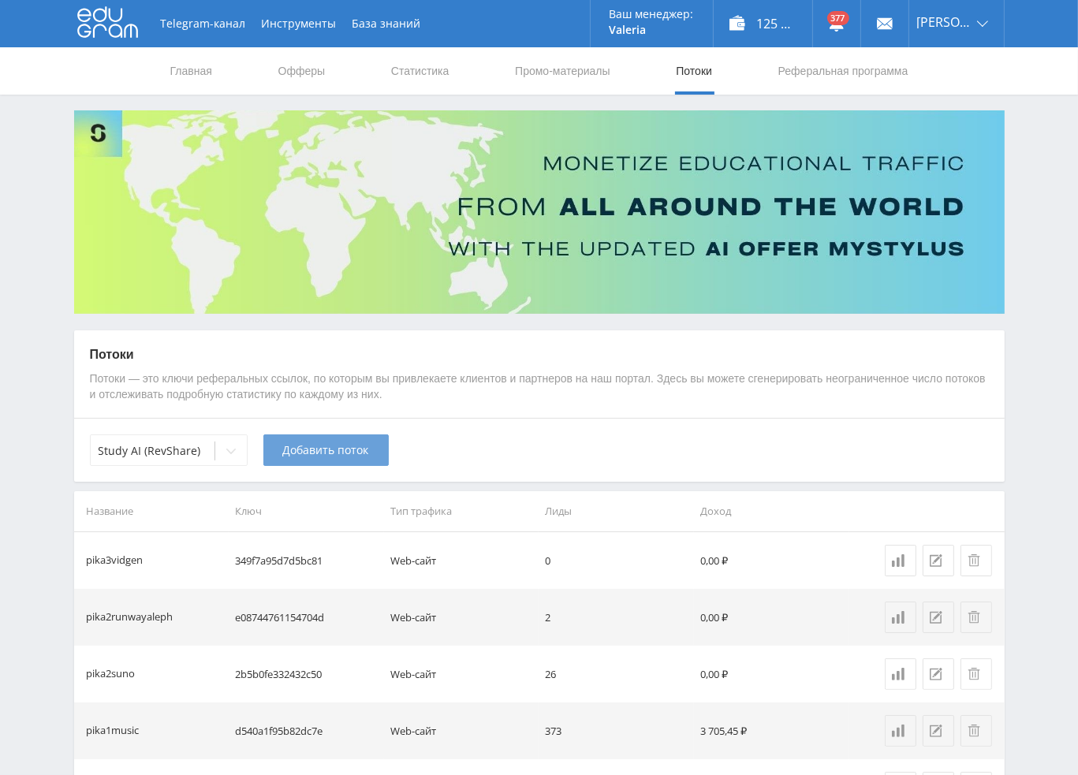
click at [346, 452] on span "Добавить поток" at bounding box center [326, 450] width 86 height 13
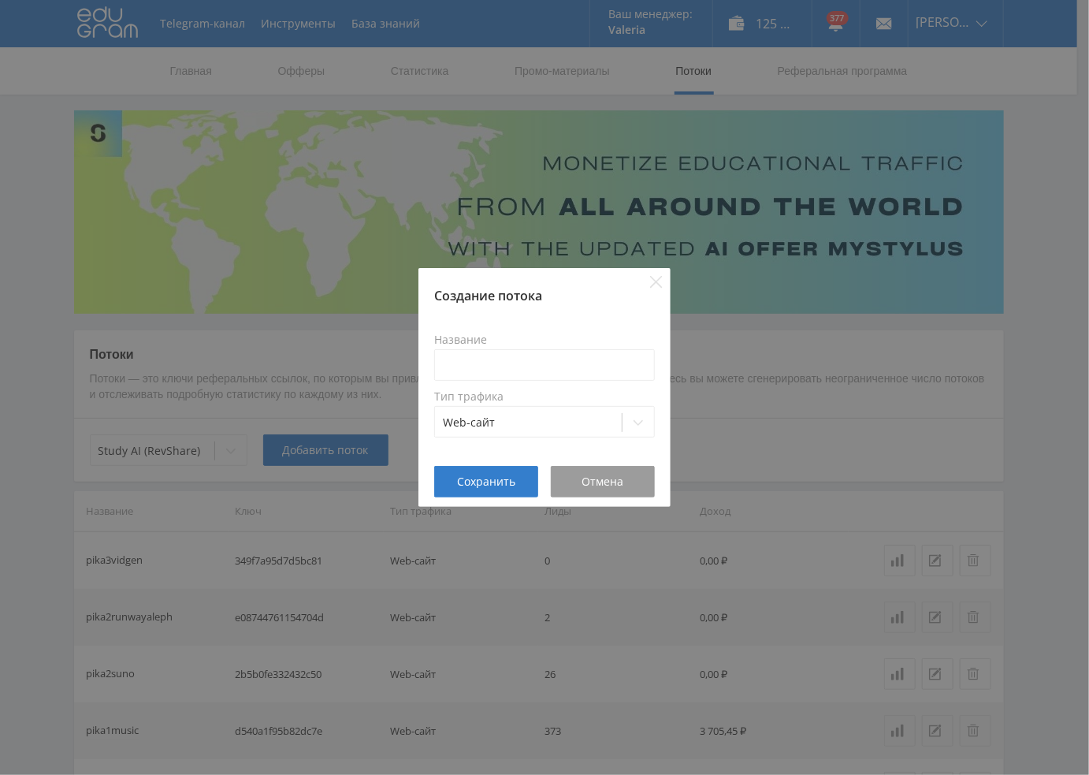
click at [517, 346] on div "Название" at bounding box center [544, 356] width 221 height 47
click at [517, 362] on input at bounding box center [544, 365] width 221 height 32
type input "pika3veo3"
click at [486, 483] on span "Сохранить" at bounding box center [486, 481] width 58 height 13
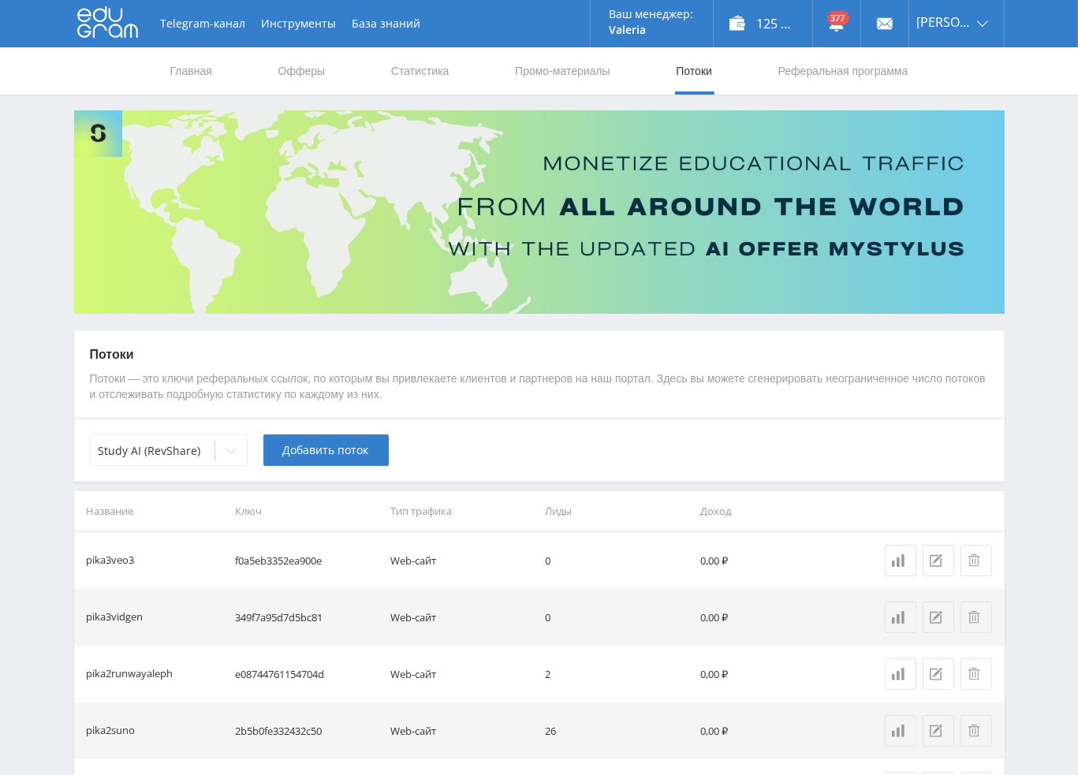
click at [313, 444] on span "Добавить поток" at bounding box center [326, 450] width 86 height 13
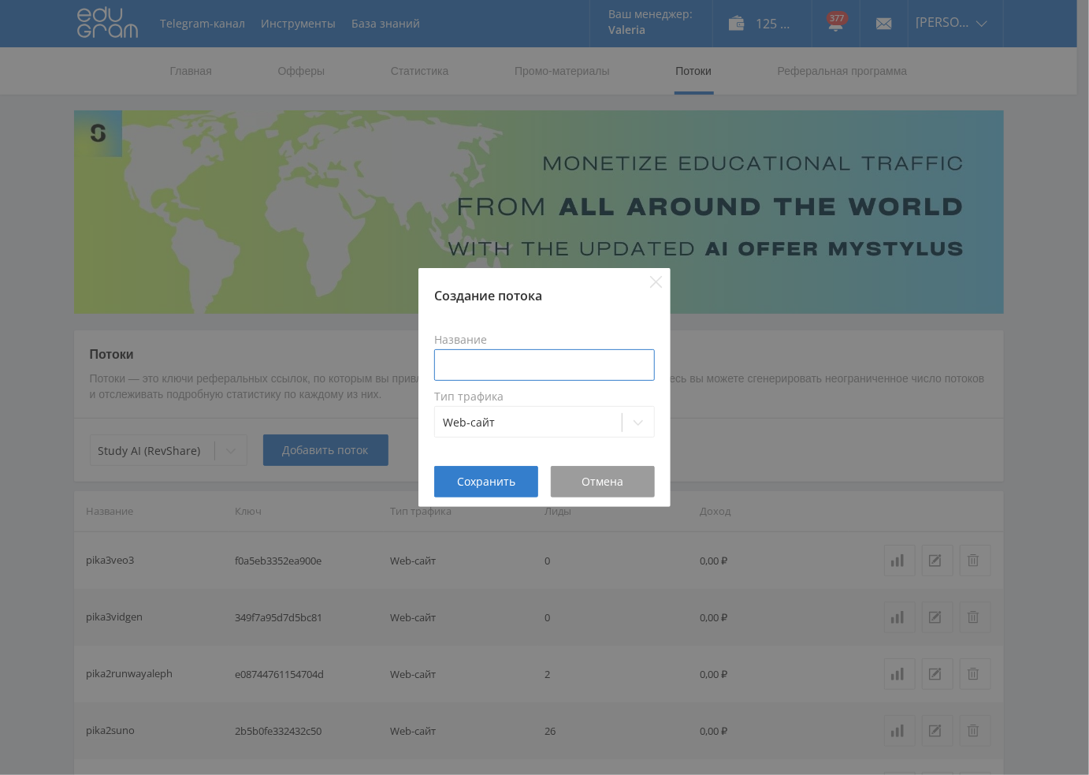
click at [526, 362] on input at bounding box center [544, 365] width 221 height 32
paste input "pika3"
type input "pika3kling2"
click at [480, 485] on span "Сохранить" at bounding box center [486, 481] width 58 height 13
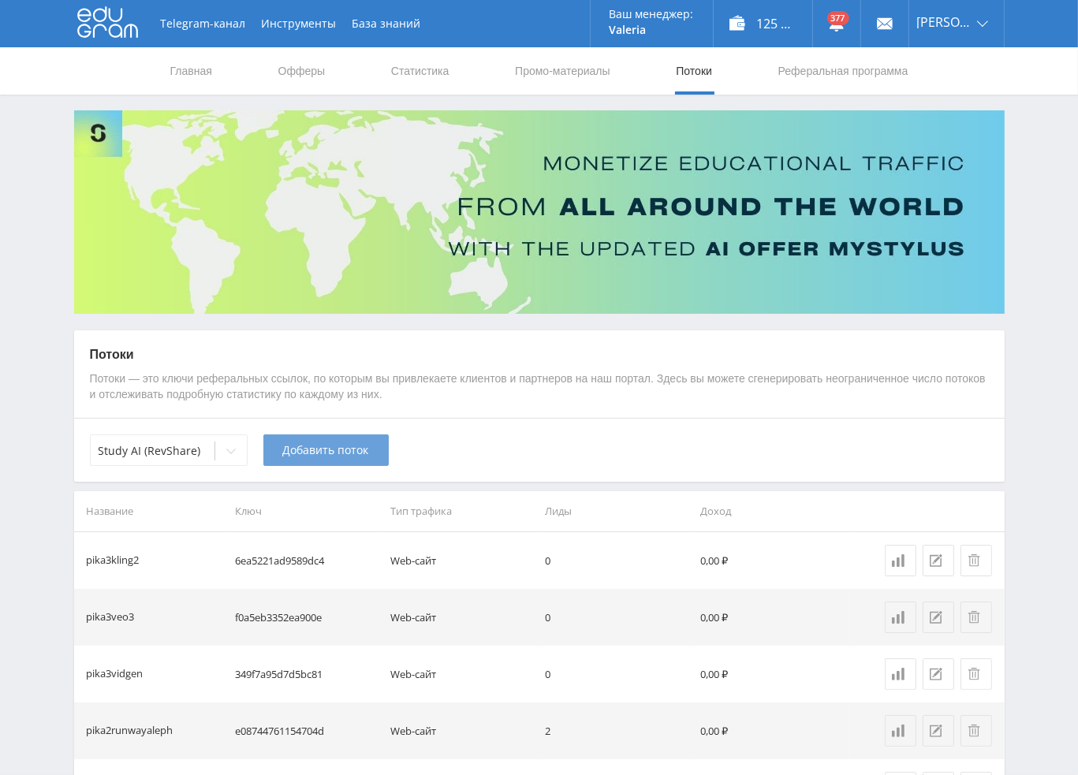
click at [318, 456] on span "Добавить поток" at bounding box center [326, 450] width 86 height 13
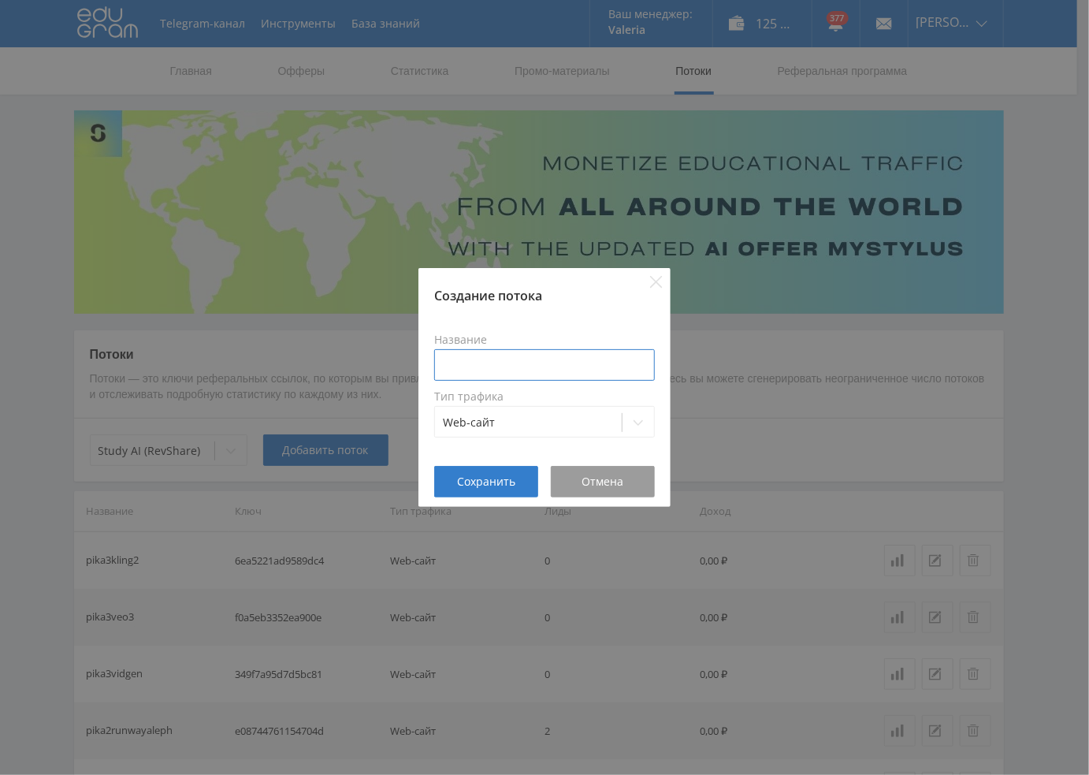
click at [509, 367] on input at bounding box center [544, 365] width 221 height 32
paste input "pika3"
type input "pika3kling1"
click at [501, 481] on span "Сохранить" at bounding box center [486, 481] width 58 height 13
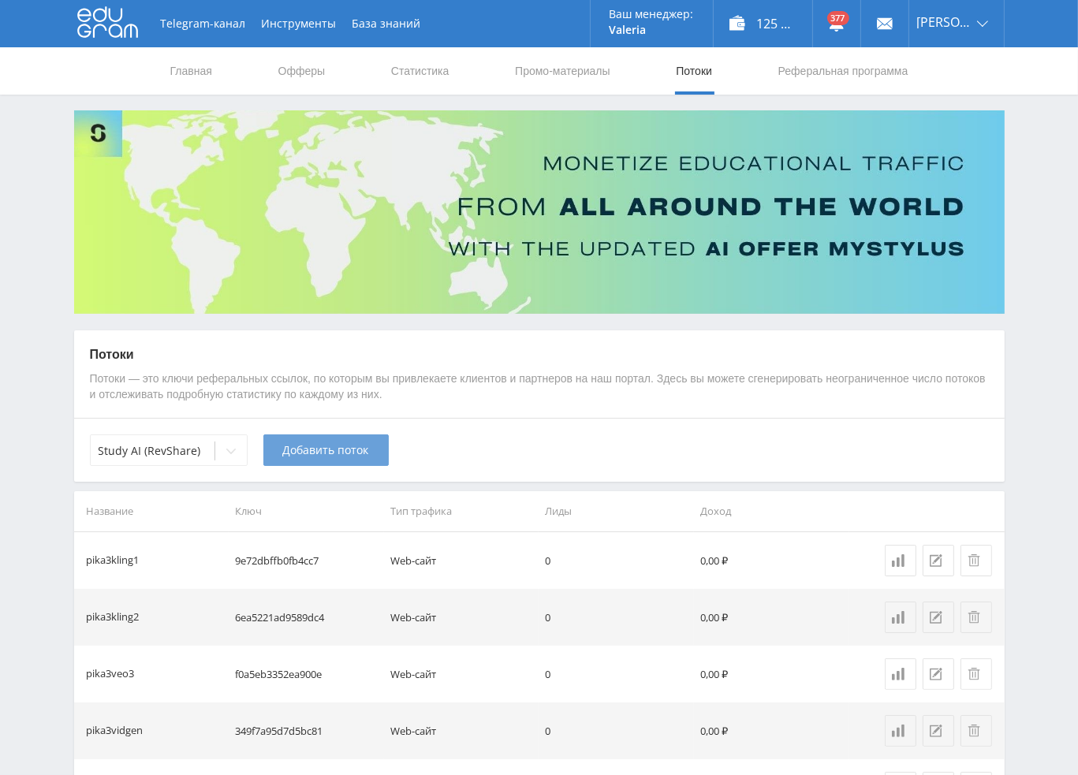
click at [333, 452] on span "Добавить поток" at bounding box center [326, 450] width 86 height 13
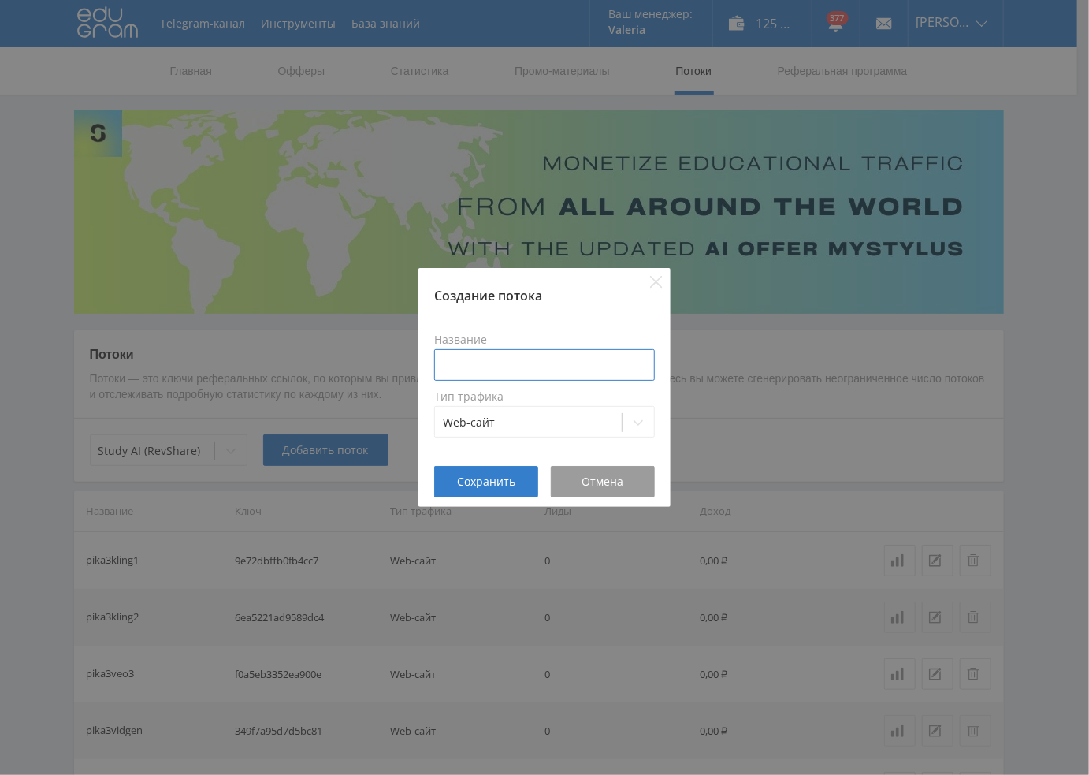
click at [530, 372] on input at bounding box center [544, 365] width 221 height 32
paste input "pika3"
type input "pika3runaleph"
click at [486, 475] on span "Сохранить" at bounding box center [486, 481] width 58 height 13
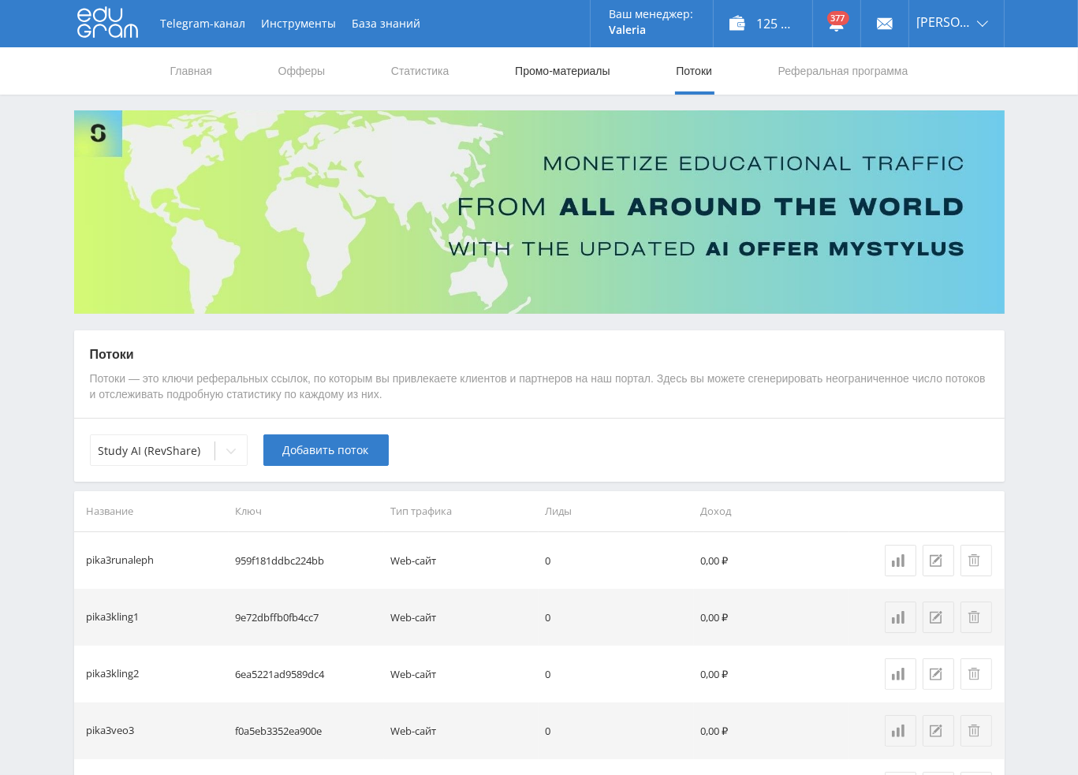
click at [568, 71] on link "Промо-материалы" at bounding box center [562, 70] width 98 height 47
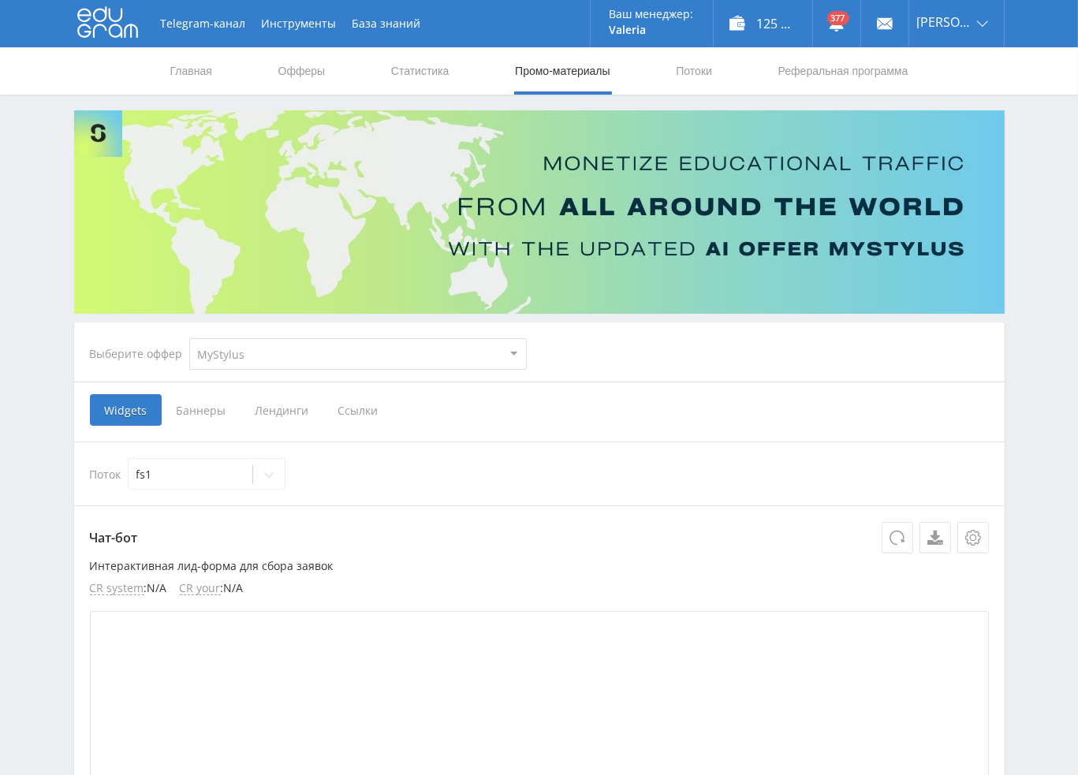
click at [283, 359] on select "MyStylus MyStylus - Revshare Кампус AI Studybay Автор24 Studybay Brazil Study A…" at bounding box center [357, 354] width 337 height 32
select select "376"
click at [189, 338] on select "MyStylus MyStylus - Revshare Кампус AI Studybay Автор24 Studybay Brazil Study A…" at bounding box center [357, 354] width 337 height 32
select select "376"
click at [198, 410] on span "Ссылки" at bounding box center [197, 410] width 70 height 32
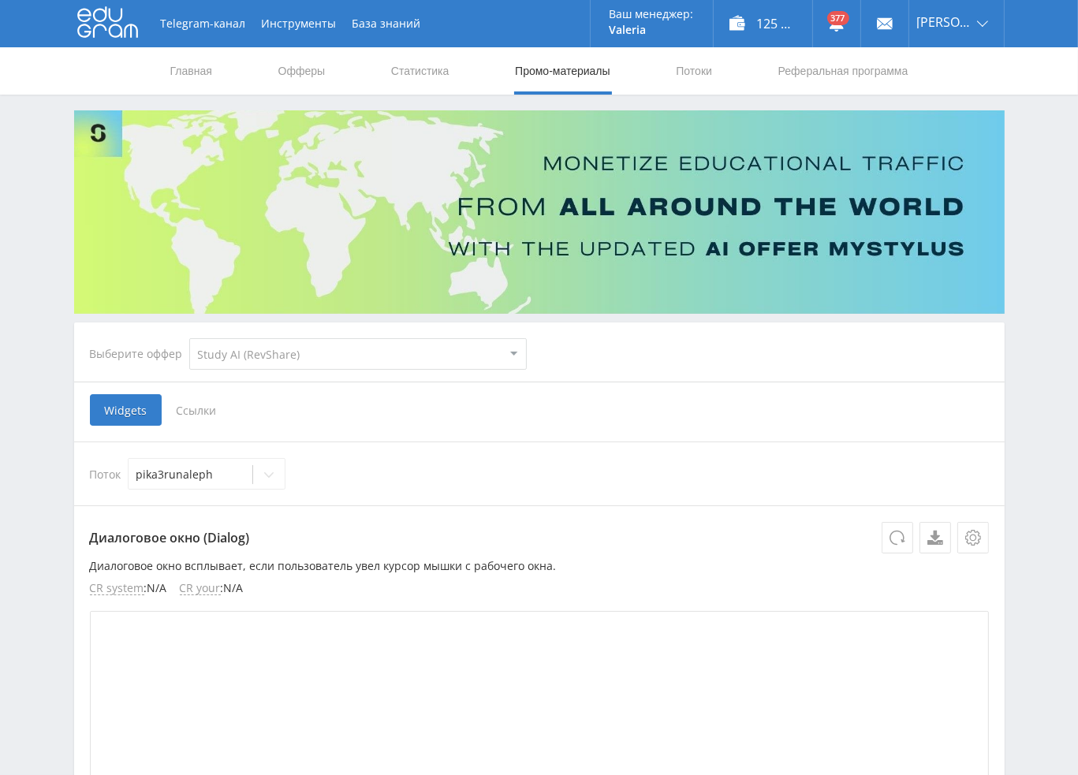
click at [0, 0] on input "Ссылки" at bounding box center [0, 0] width 0 height 0
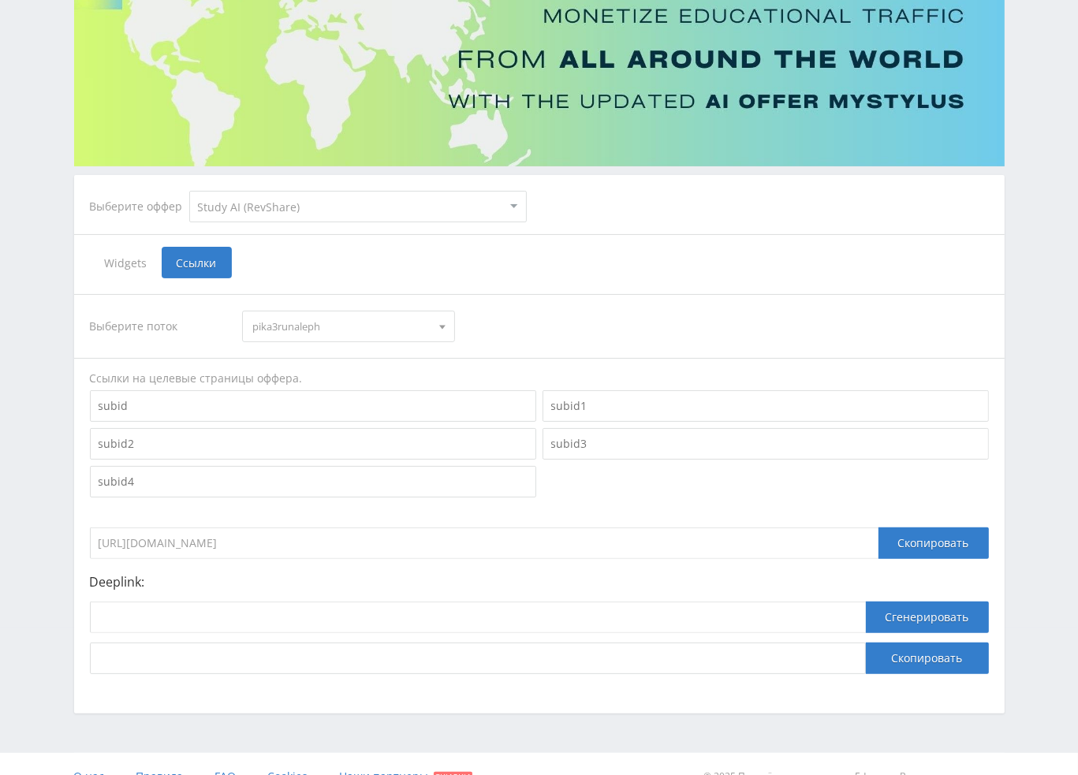
scroll to position [158, 0]
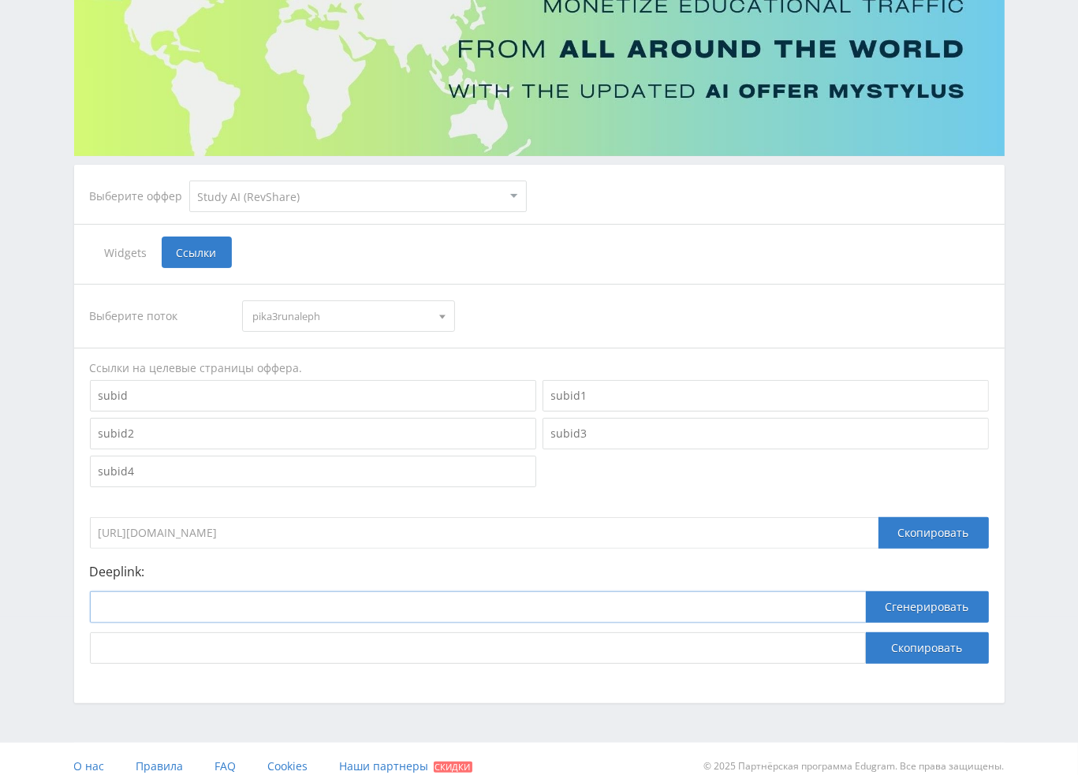
drag, startPoint x: 277, startPoint y: 611, endPoint x: 359, endPoint y: 614, distance: 82.0
click at [277, 611] on input at bounding box center [478, 607] width 776 height 32
paste input "https://study24.ai/chat/aleph_video"
type input "https://study24.ai/chat/aleph_video"
click at [892, 608] on button "Сгенерировать" at bounding box center [927, 607] width 123 height 32
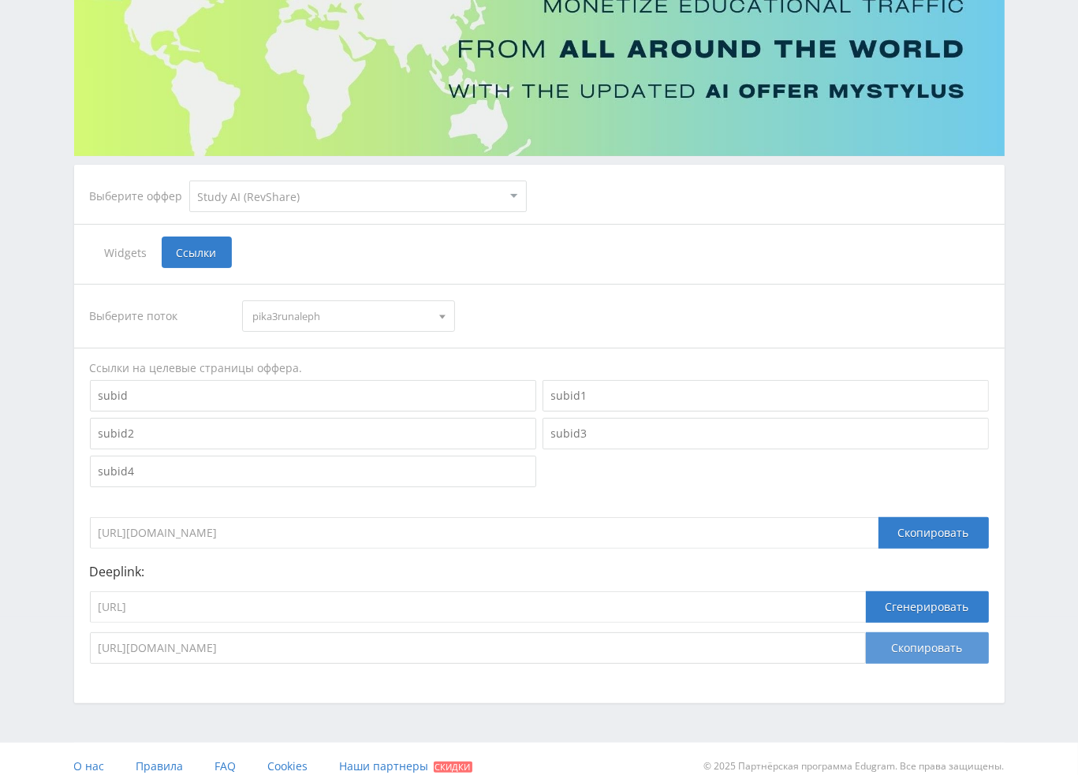
click at [910, 646] on button "Скопировать" at bounding box center [927, 648] width 123 height 32
click at [322, 322] on span "pika3runaleph" at bounding box center [341, 316] width 178 height 30
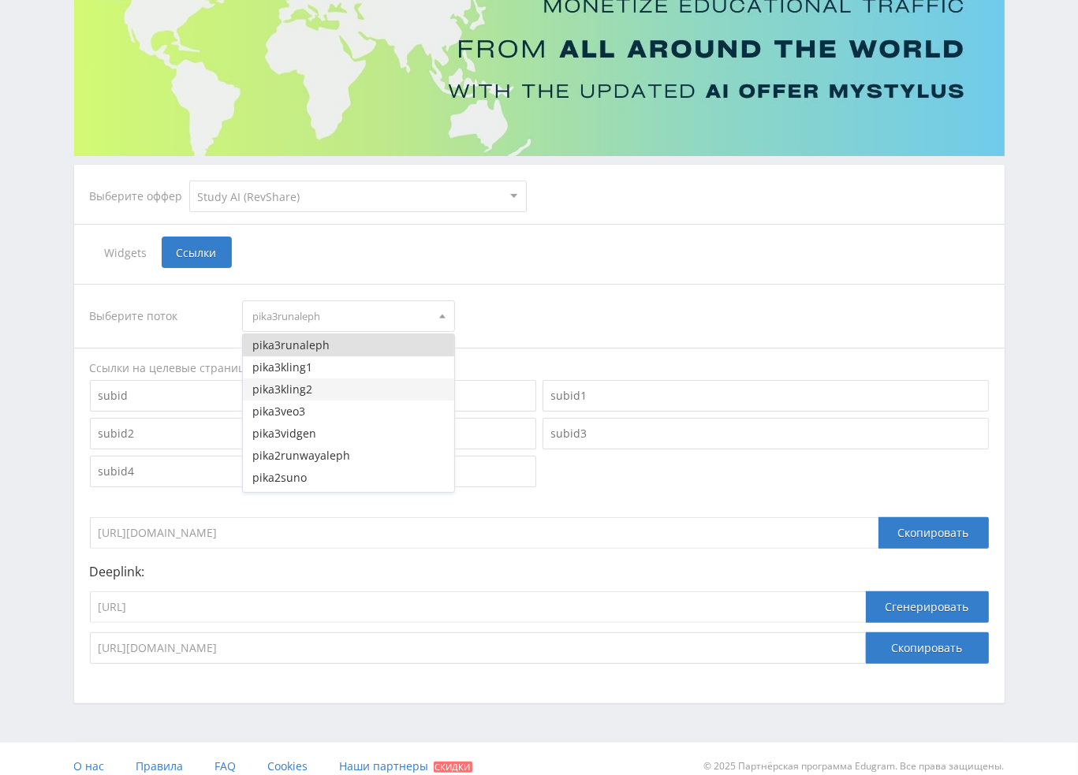
click at [314, 388] on button "pika3kling2" at bounding box center [348, 389] width 211 height 22
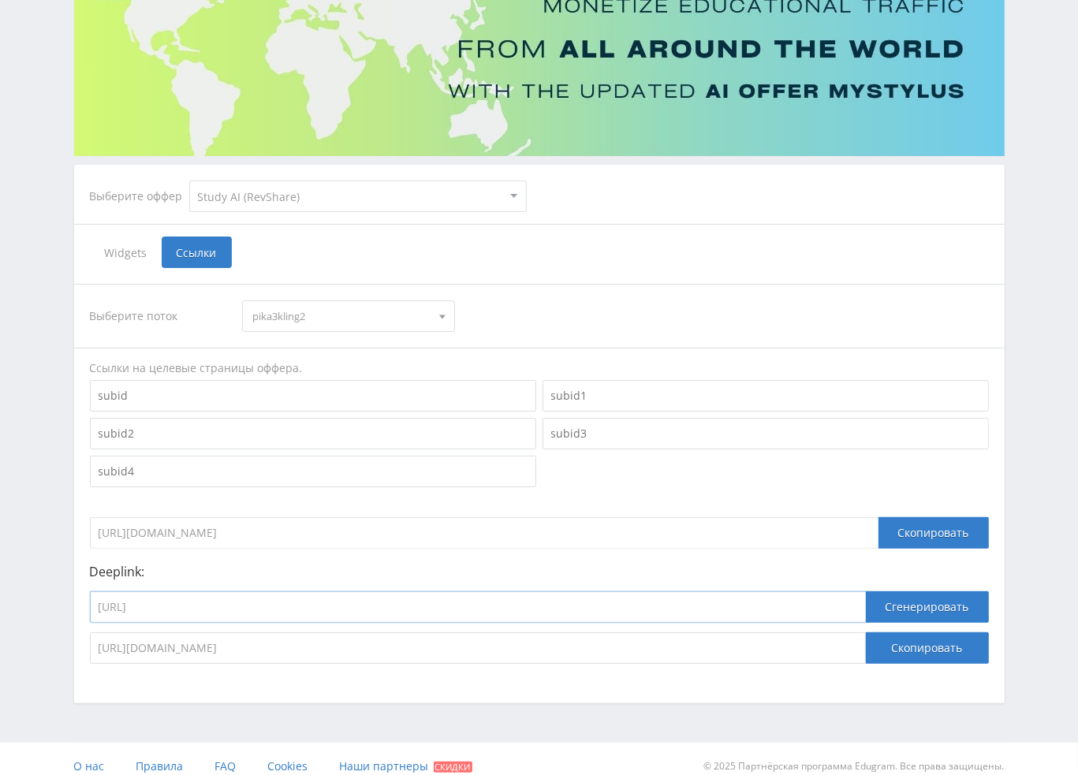
click at [316, 616] on input "https://study24.ai/chat/aleph_video" at bounding box center [478, 607] width 776 height 32
paste input "kling_2_1_master"
type input "https://study24.ai/chat/kling_2_1_master"
click at [924, 606] on button "Сгенерировать" at bounding box center [927, 607] width 123 height 32
click at [921, 645] on button "Скопировать" at bounding box center [927, 648] width 123 height 32
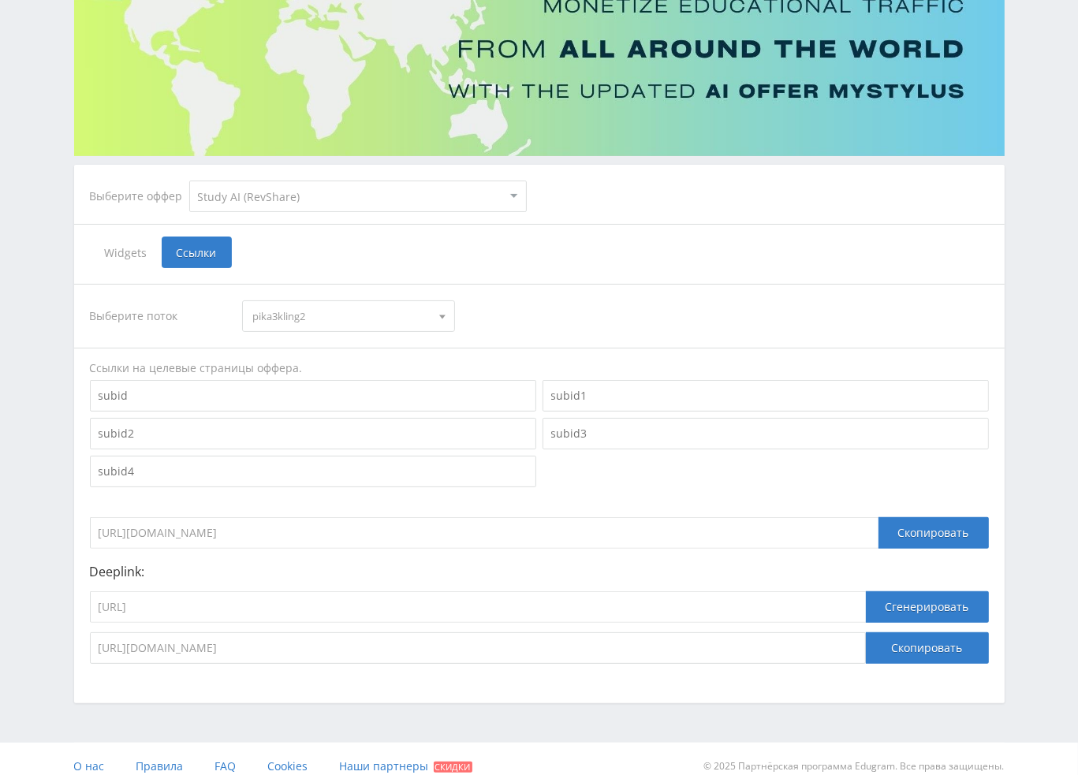
click at [303, 321] on span "pika3kling2" at bounding box center [341, 316] width 178 height 30
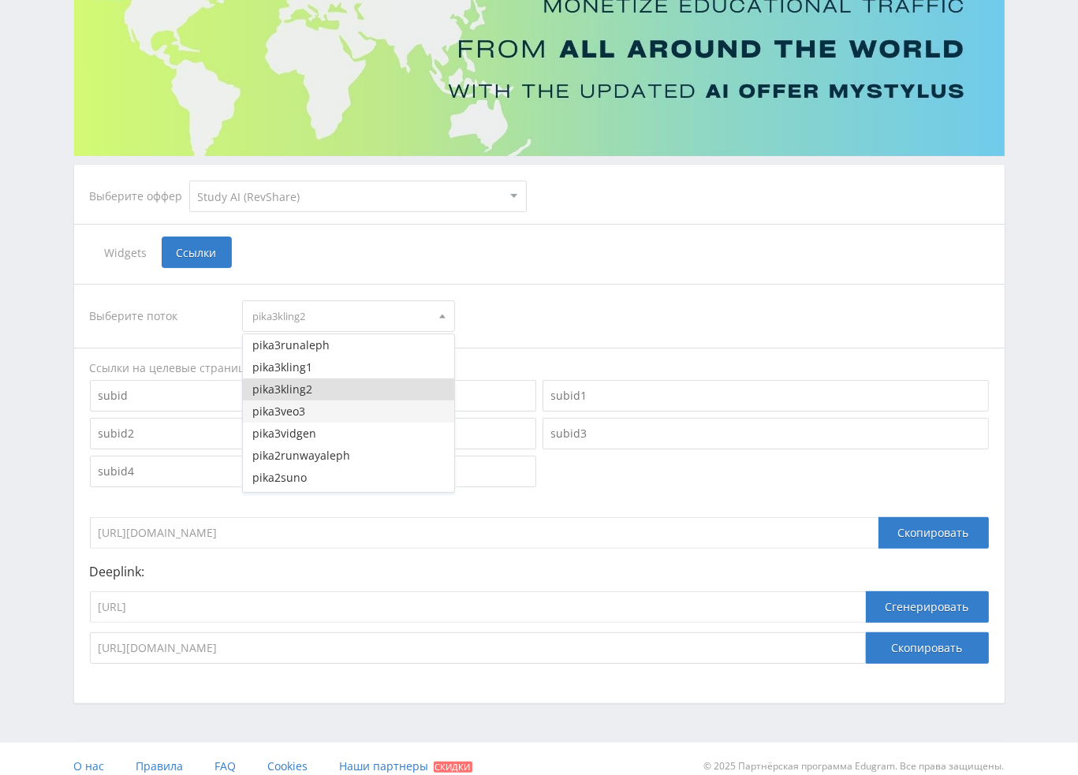
click at [312, 412] on button "pika3veo3" at bounding box center [348, 411] width 211 height 22
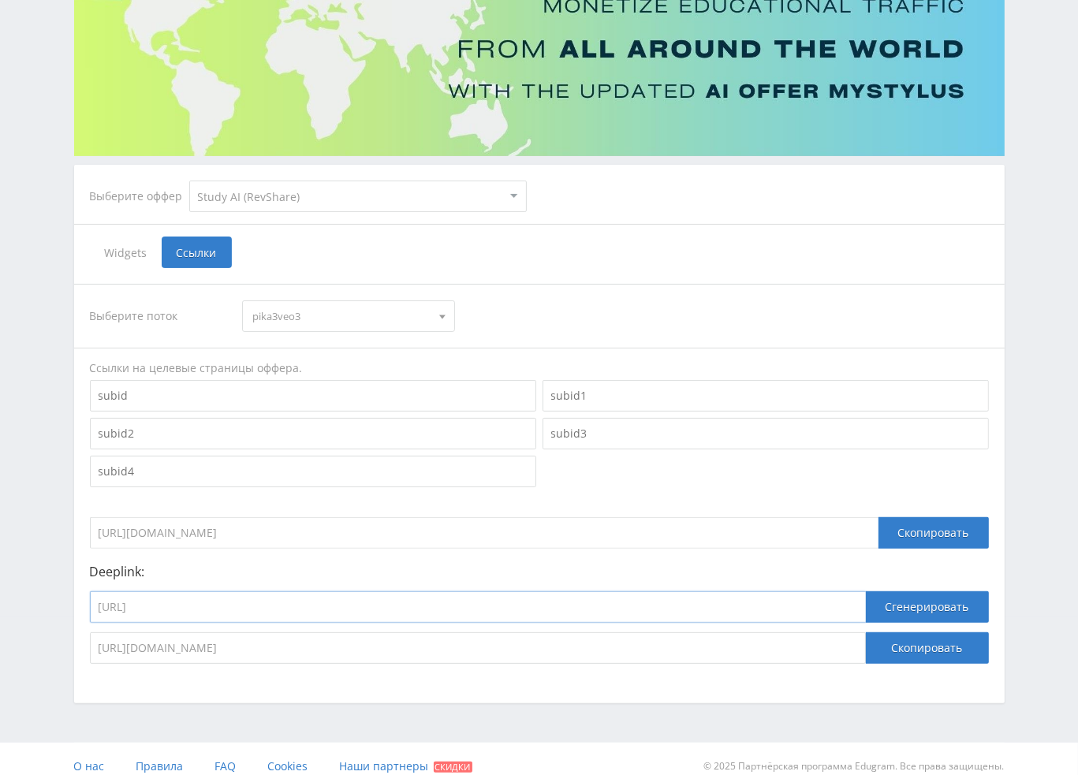
click at [328, 605] on input "https://study24.ai/chat/kling_2_1_master" at bounding box center [478, 607] width 776 height 32
paste input "google_veo3"
type input "https://study24.ai/chat/google_veo3"
click at [910, 603] on button "Сгенерировать" at bounding box center [927, 607] width 123 height 32
click at [917, 639] on button "Скопировать" at bounding box center [927, 648] width 123 height 32
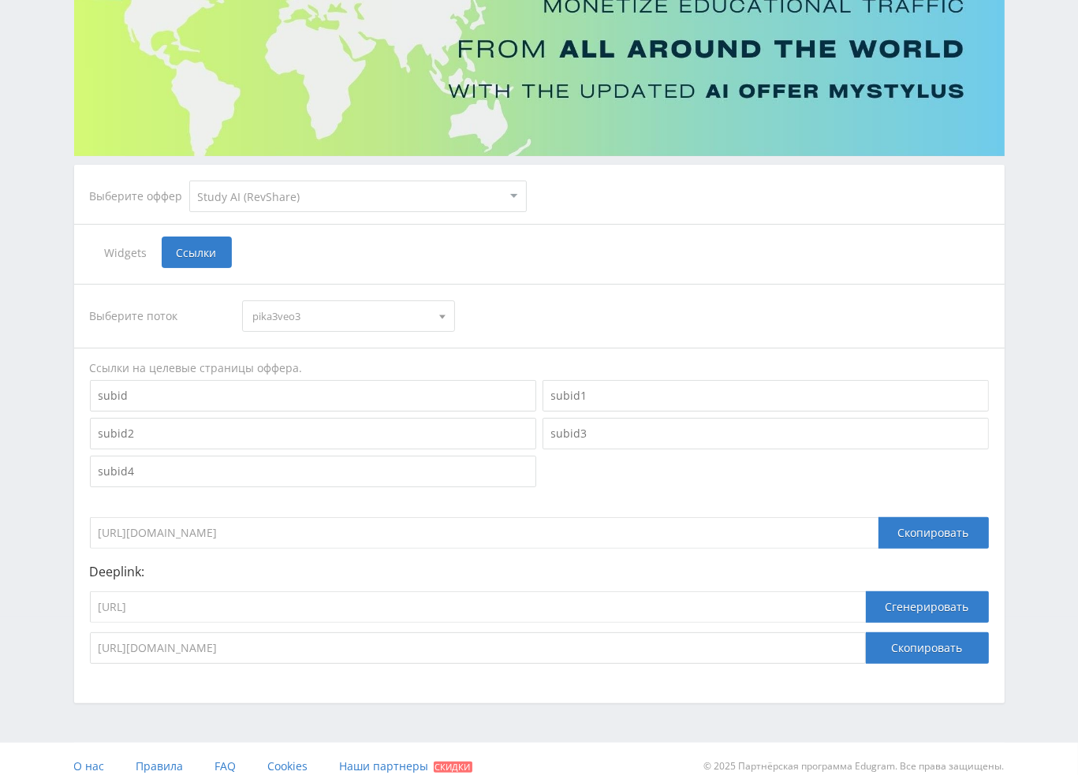
click at [301, 315] on span "pika3veo3" at bounding box center [341, 316] width 178 height 30
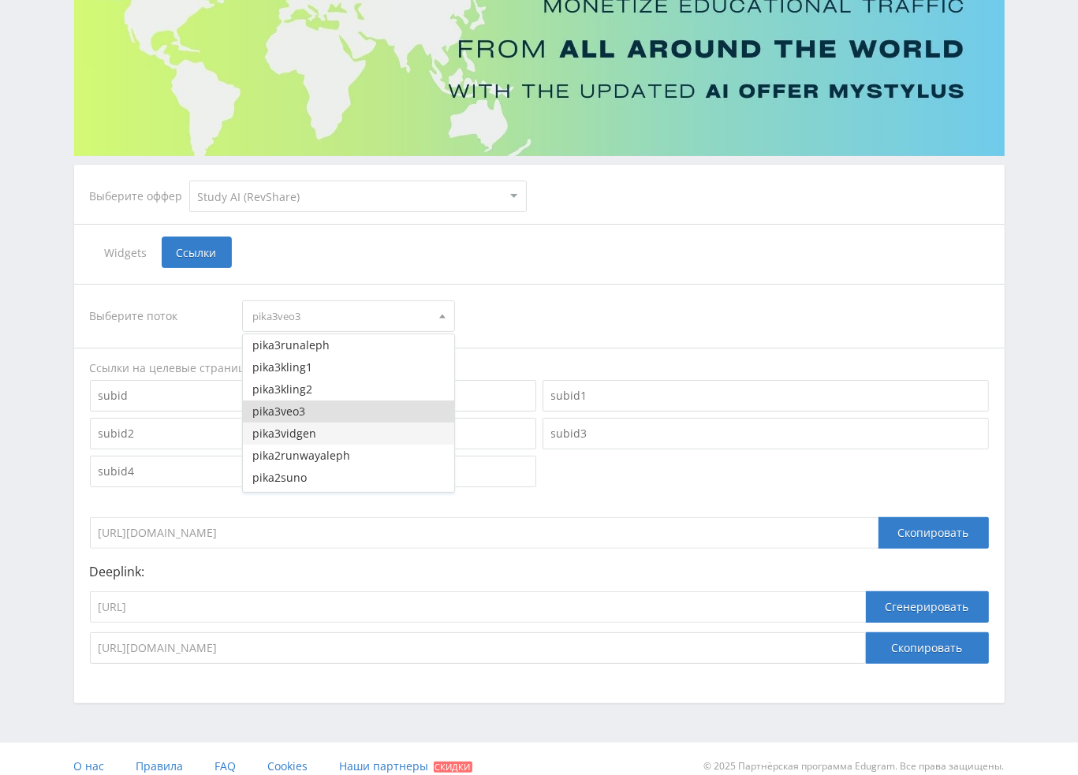
click at [300, 434] on button "pika3vidgen" at bounding box center [348, 434] width 211 height 22
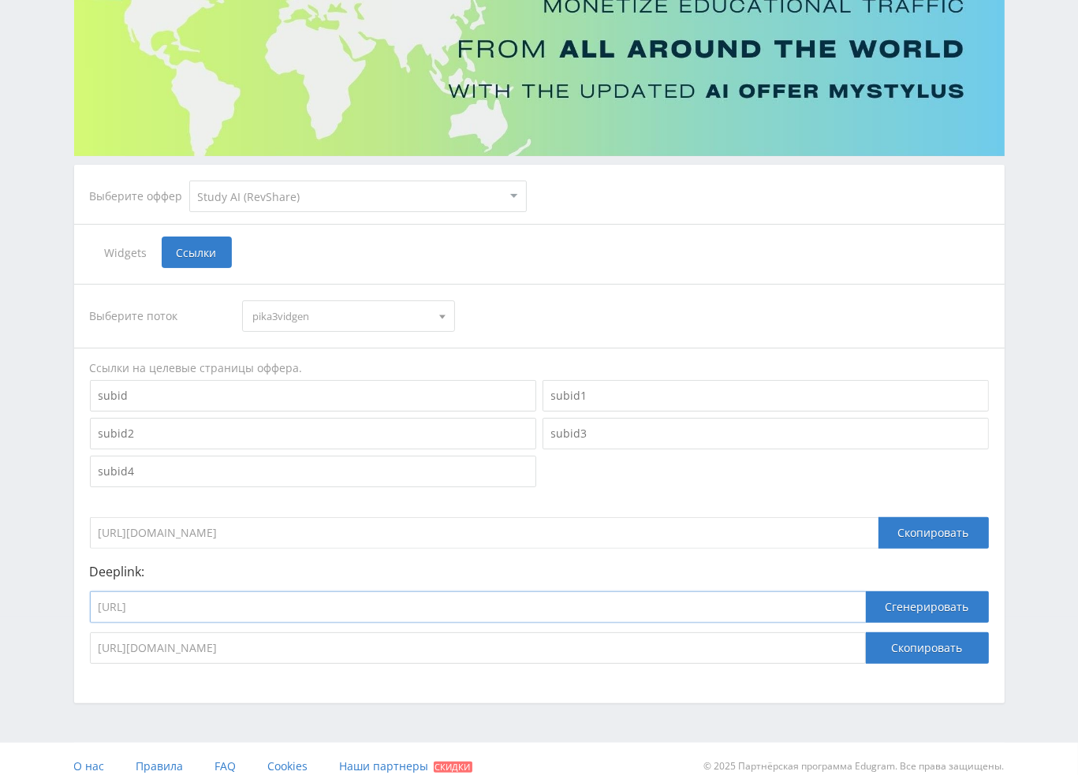
click at [315, 605] on input "https://study24.ai/chat/google_veo3" at bounding box center [478, 607] width 776 height 32
paste input "videogen"
type input "https://study24.ai/chat/videogen"
click at [926, 608] on button "Сгенерировать" at bounding box center [927, 607] width 123 height 32
click at [927, 645] on button "Скопировать" at bounding box center [927, 648] width 123 height 32
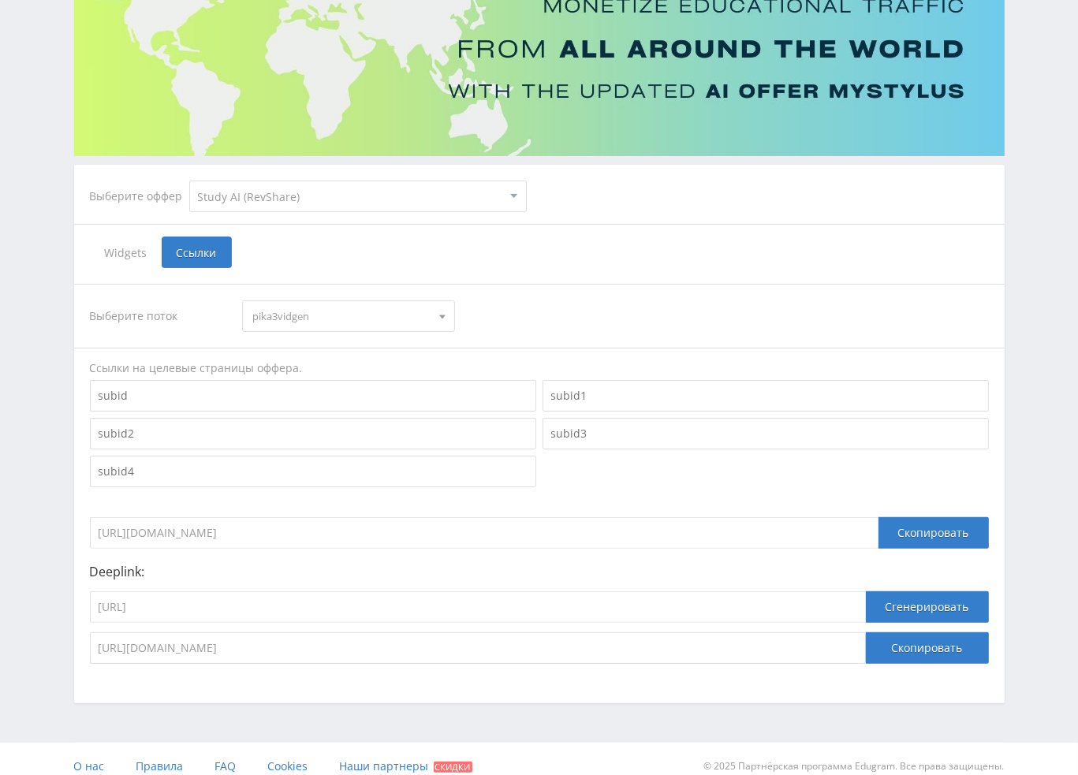
click at [341, 315] on span "pika3vidgen" at bounding box center [341, 316] width 178 height 30
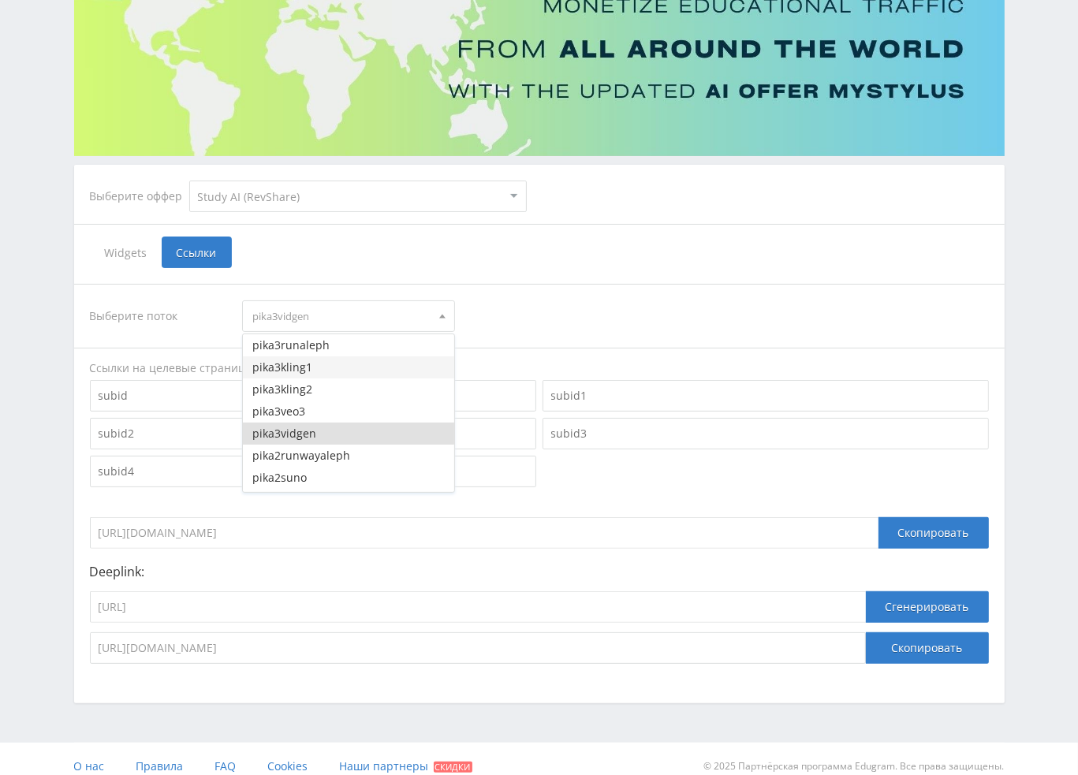
click at [312, 367] on button "pika3kling1" at bounding box center [348, 367] width 211 height 22
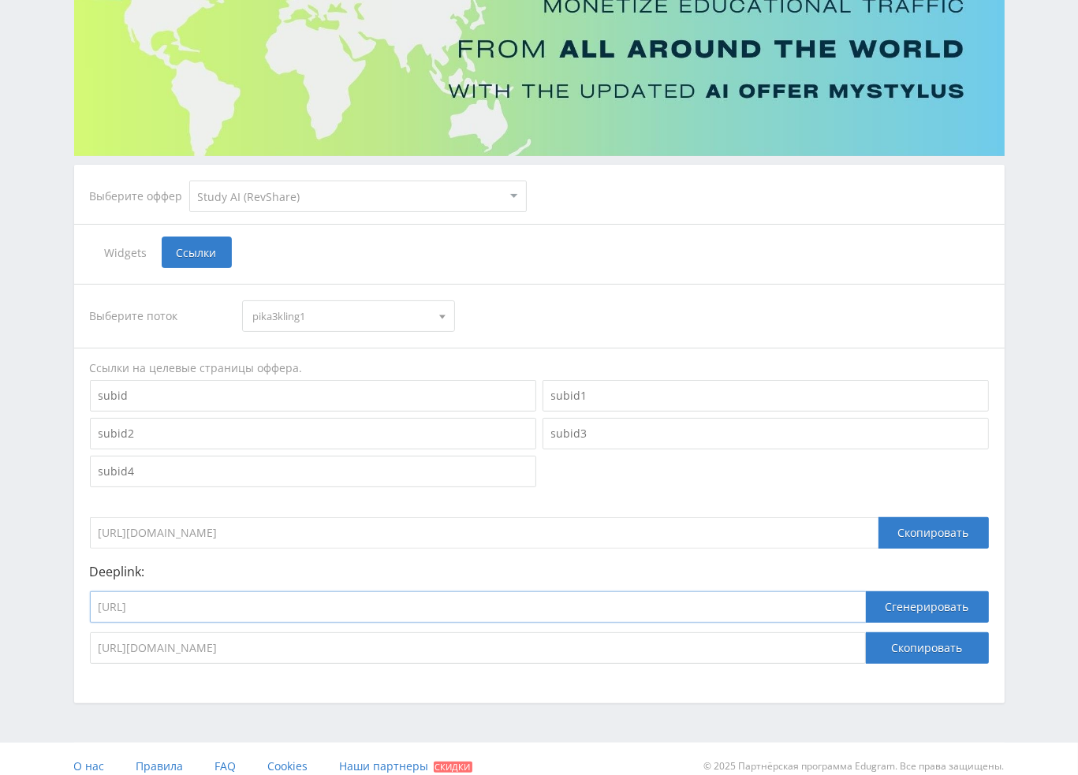
click at [316, 620] on input "https://study24.ai/chat/videogen" at bounding box center [478, 607] width 776 height 32
paste input "kling_1_6"
type input "https://study24.ai/chat/kling_1_6"
click at [900, 616] on button "Сгенерировать" at bounding box center [927, 607] width 123 height 32
click at [906, 646] on button "Скопировать" at bounding box center [927, 648] width 123 height 32
